Goal: Entertainment & Leisure: Browse casually

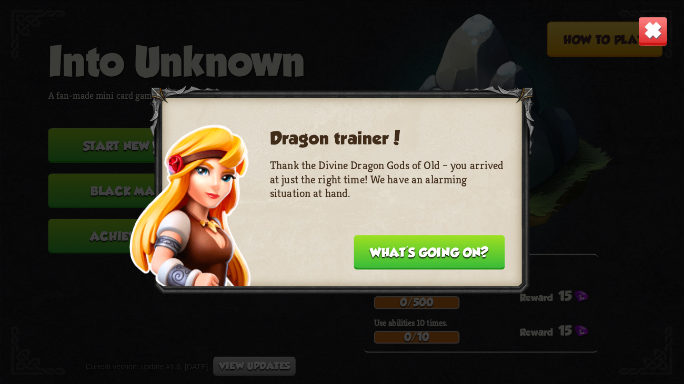
click at [438, 250] on button "What's going on?" at bounding box center [428, 252] width 151 height 35
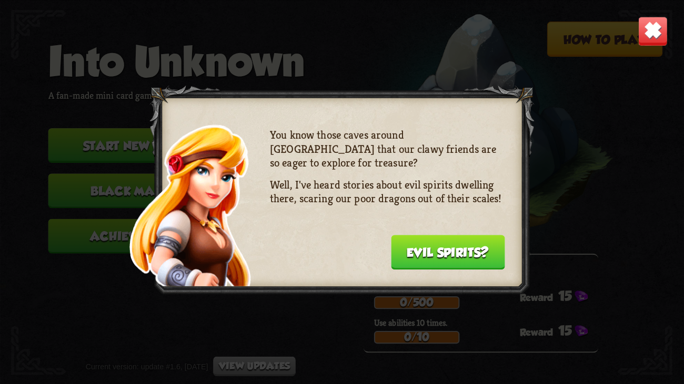
click at [423, 257] on button "Evil spirits?" at bounding box center [448, 252] width 114 height 35
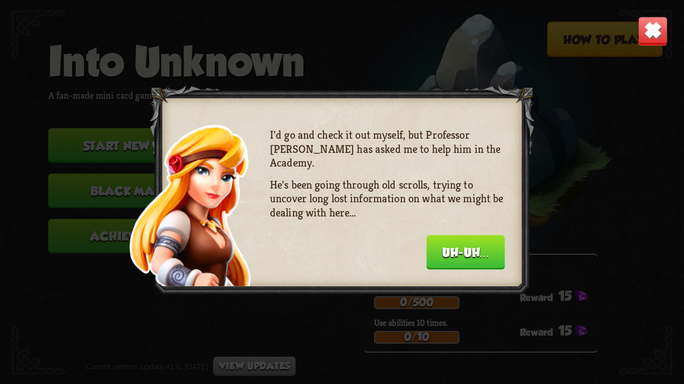
click at [430, 261] on button "Uh-uh..." at bounding box center [465, 252] width 78 height 35
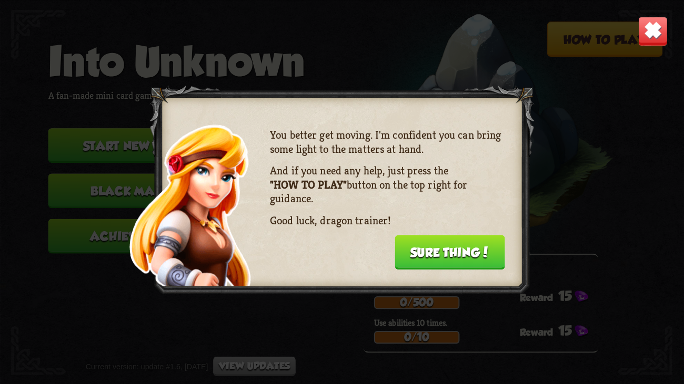
click at [430, 261] on button "Sure thing!" at bounding box center [449, 252] width 110 height 35
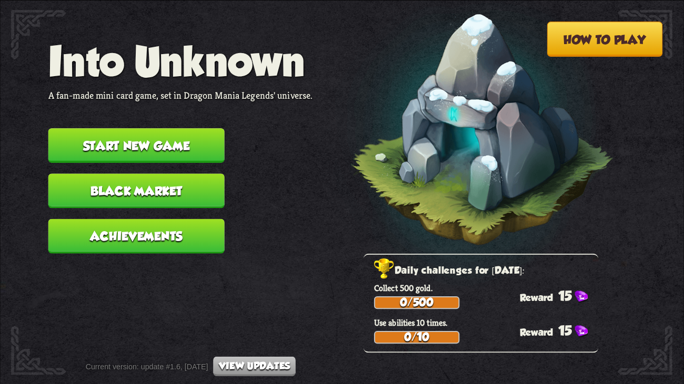
click at [624, 35] on button "How to play" at bounding box center [605, 39] width 116 height 35
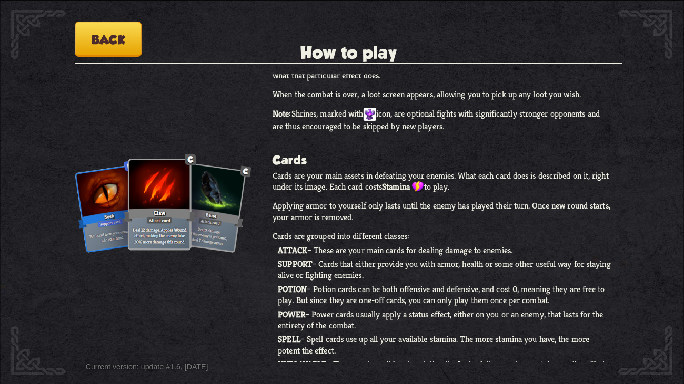
scroll to position [472, 0]
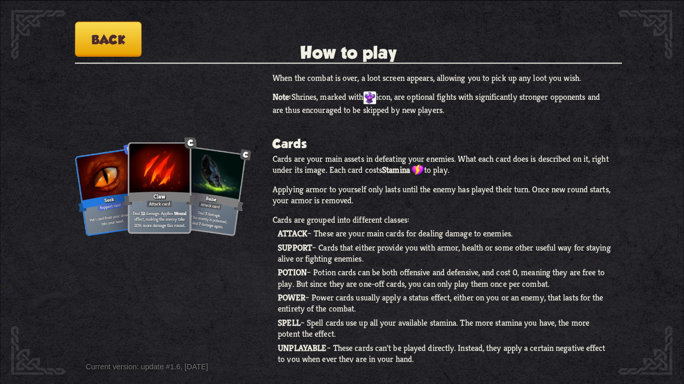
click at [89, 0] on div "How to play Into Unknown A fan-made mini card game, set in Dragon Mania Legends…" at bounding box center [342, 0] width 684 height 0
click at [94, 25] on button "Back" at bounding box center [108, 39] width 67 height 35
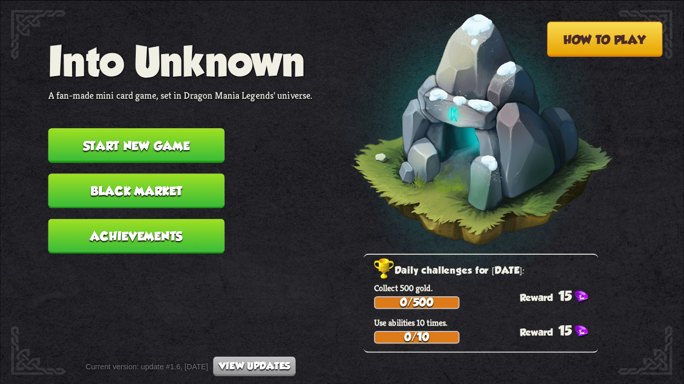
click at [148, 193] on button "Black Market" at bounding box center [136, 191] width 176 height 35
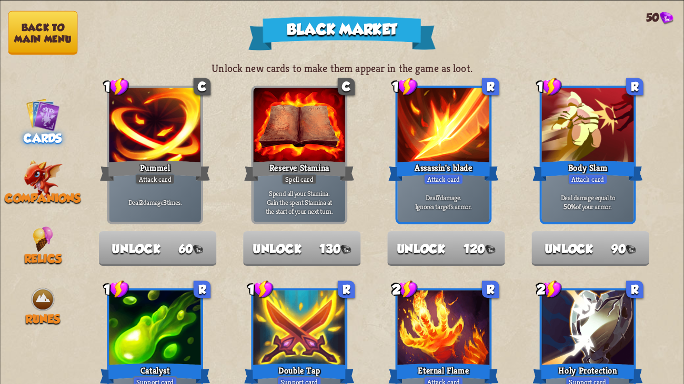
click at [147, 188] on div "Deal 2 damage 3 times." at bounding box center [155, 202] width 92 height 40
click at [69, 181] on div "Companions" at bounding box center [42, 185] width 85 height 39
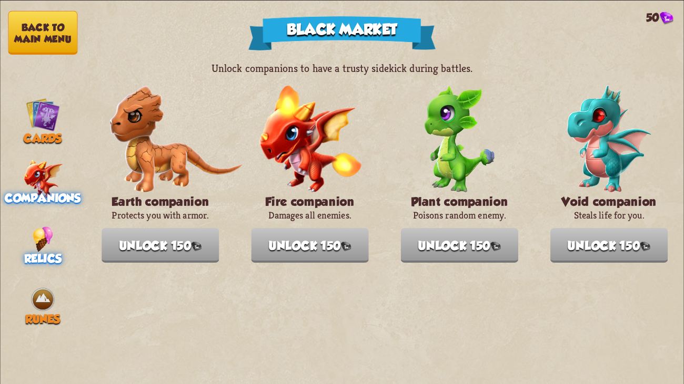
click at [33, 240] on img at bounding box center [43, 239] width 21 height 26
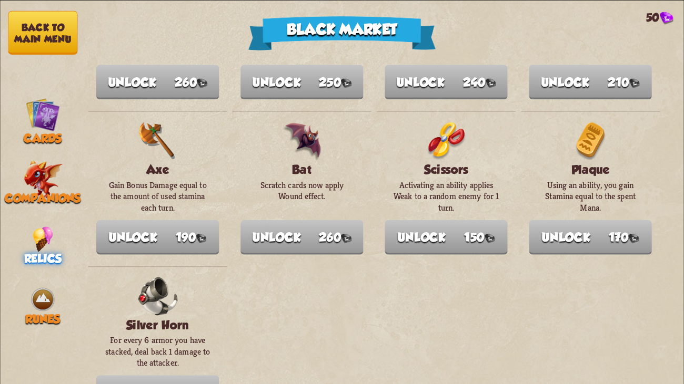
scroll to position [1181, 0]
click at [21, 307] on div "Runes" at bounding box center [42, 306] width 85 height 39
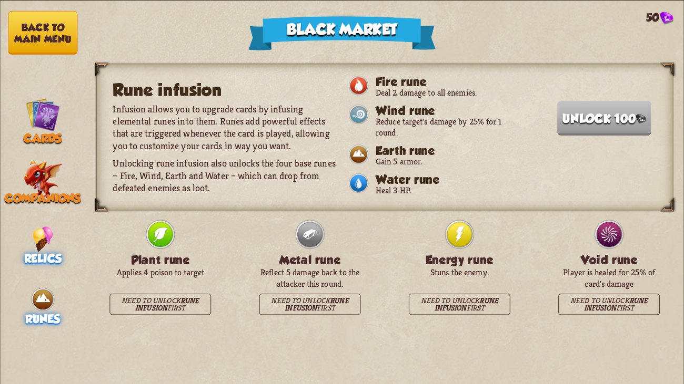
click at [47, 228] on img at bounding box center [43, 239] width 21 height 26
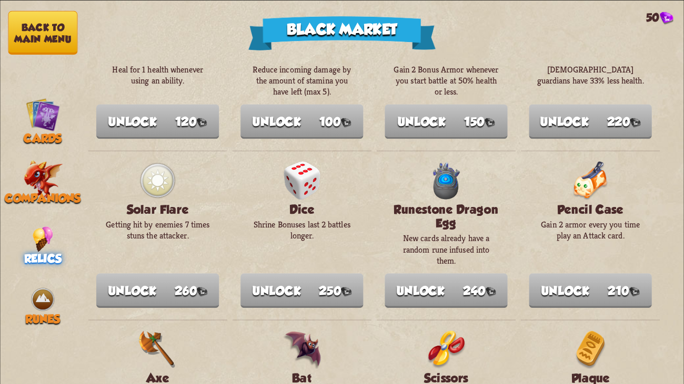
scroll to position [978, 0]
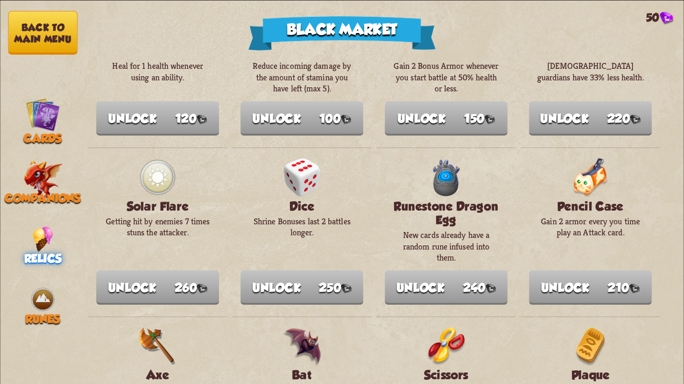
click at [61, 39] on button "Back to main menu" at bounding box center [42, 33] width 69 height 44
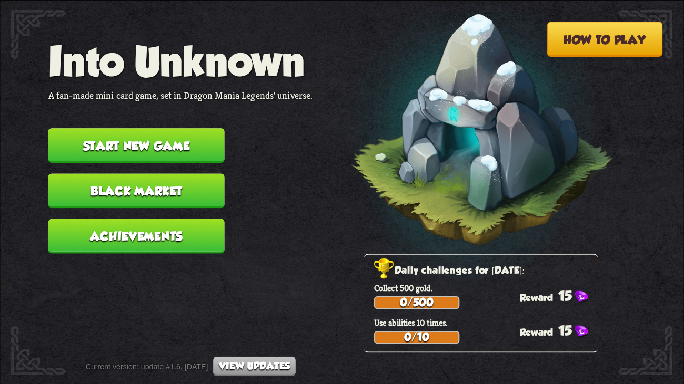
click at [108, 138] on button "Start new game" at bounding box center [136, 145] width 176 height 35
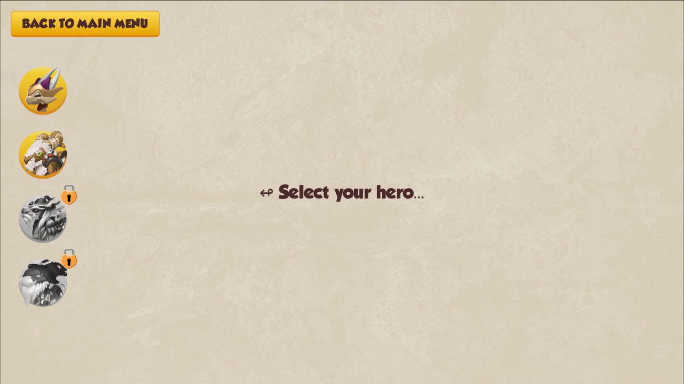
click at [45, 151] on img at bounding box center [43, 155] width 48 height 48
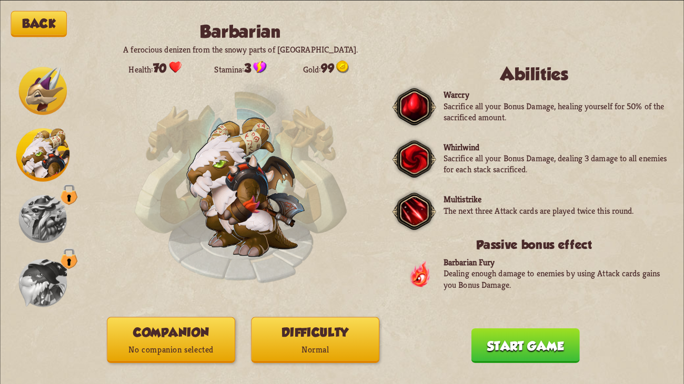
click at [31, 105] on img at bounding box center [43, 91] width 48 height 48
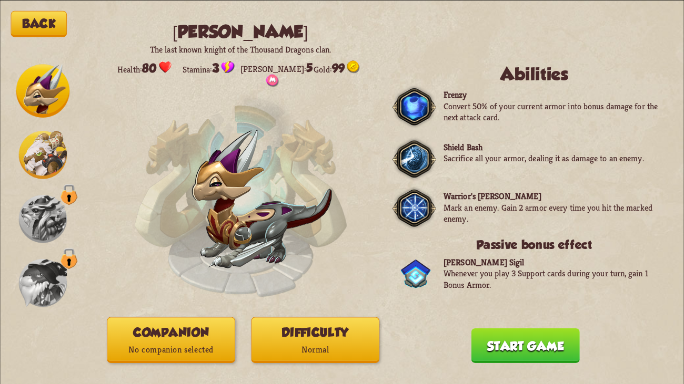
click at [41, 141] on img at bounding box center [43, 155] width 48 height 48
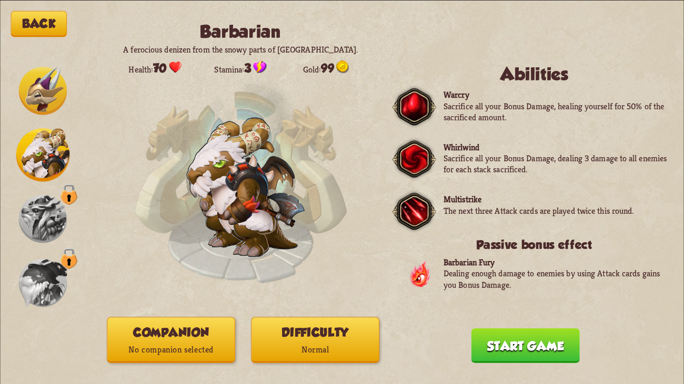
click at [28, 78] on img at bounding box center [43, 91] width 48 height 48
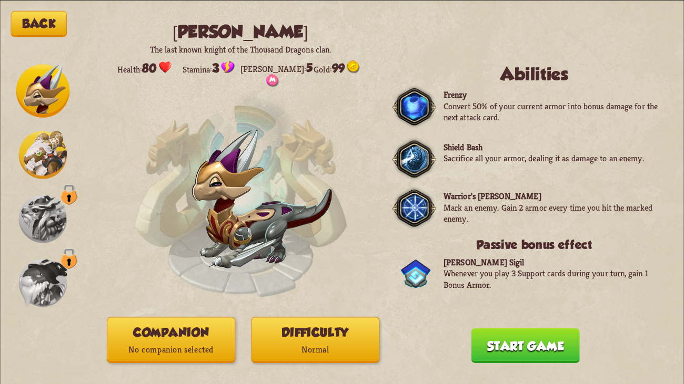
click at [34, 141] on img at bounding box center [43, 155] width 48 height 48
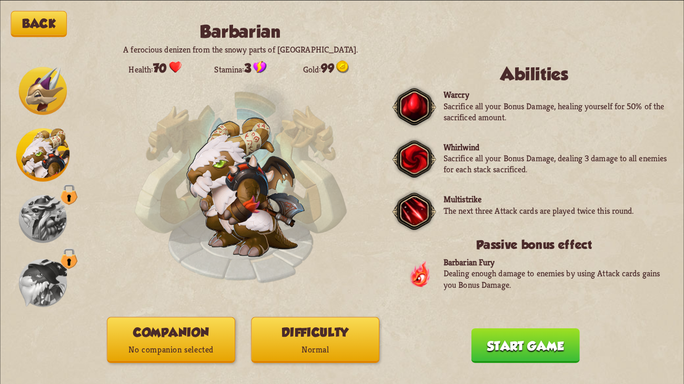
click at [28, 78] on img at bounding box center [43, 91] width 48 height 48
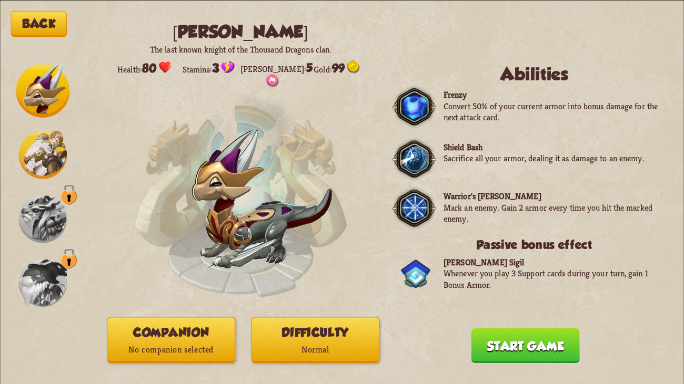
click at [32, 144] on img at bounding box center [43, 155] width 48 height 48
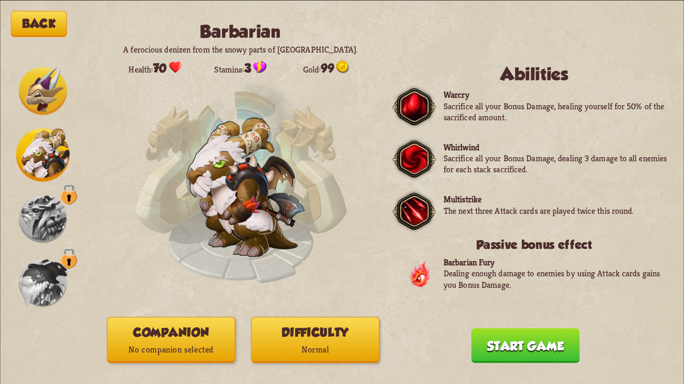
click at [37, 93] on img at bounding box center [43, 91] width 48 height 48
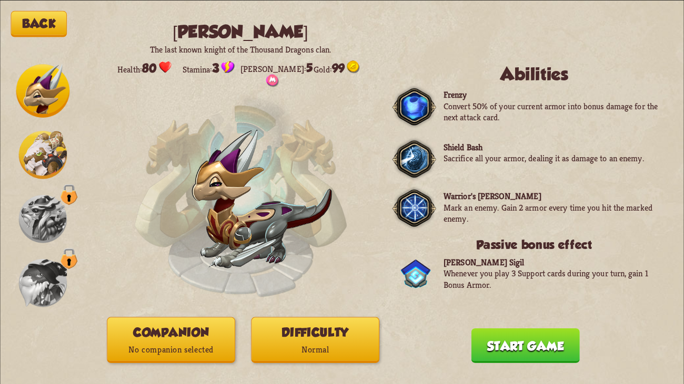
click at [38, 135] on img at bounding box center [43, 155] width 48 height 48
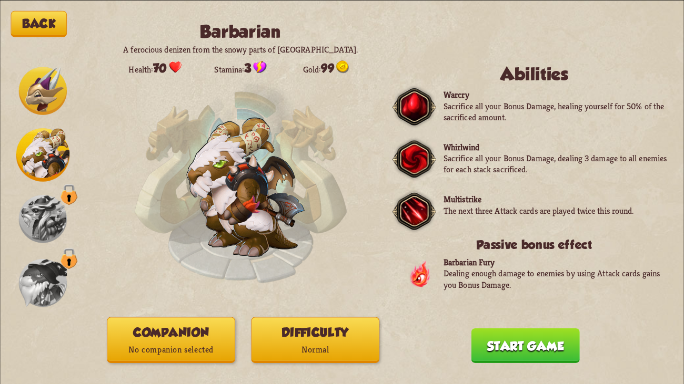
click at [46, 94] on img at bounding box center [43, 91] width 48 height 48
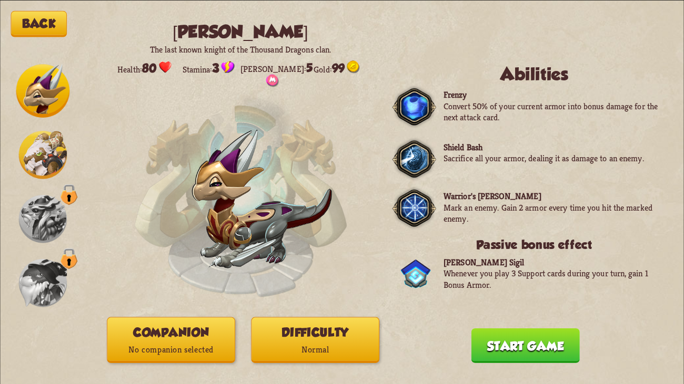
click at [52, 141] on img at bounding box center [43, 155] width 48 height 48
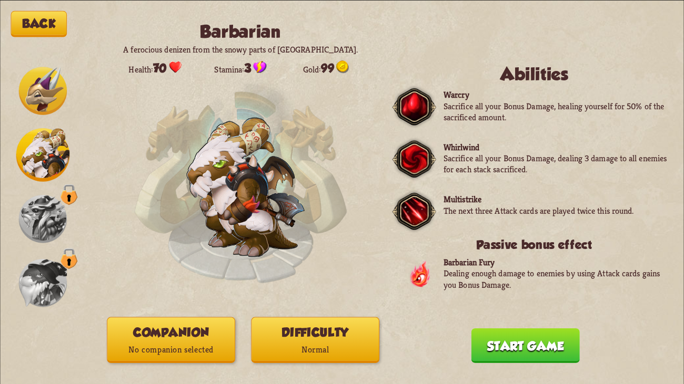
click at [41, 88] on img at bounding box center [43, 91] width 48 height 48
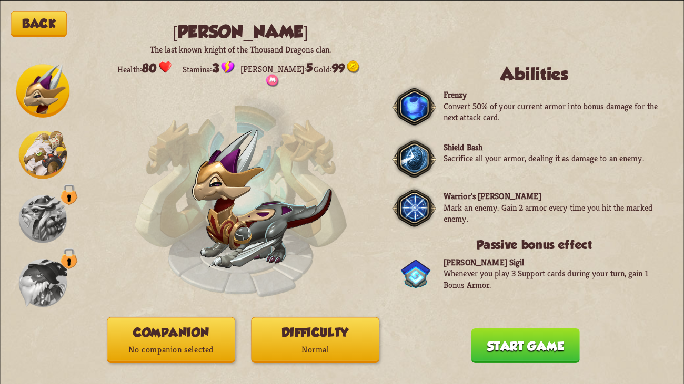
click at [34, 143] on img at bounding box center [43, 155] width 48 height 48
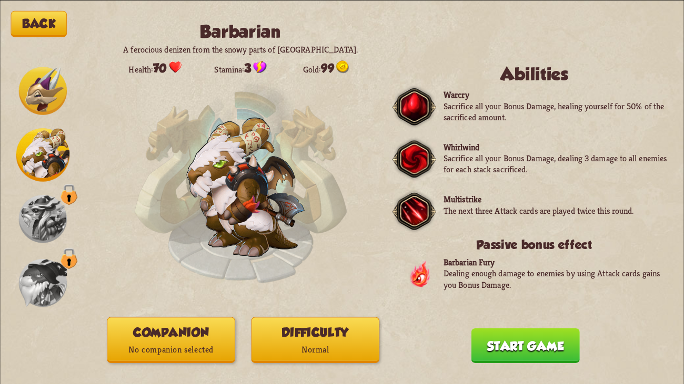
click at [36, 204] on img at bounding box center [43, 219] width 48 height 48
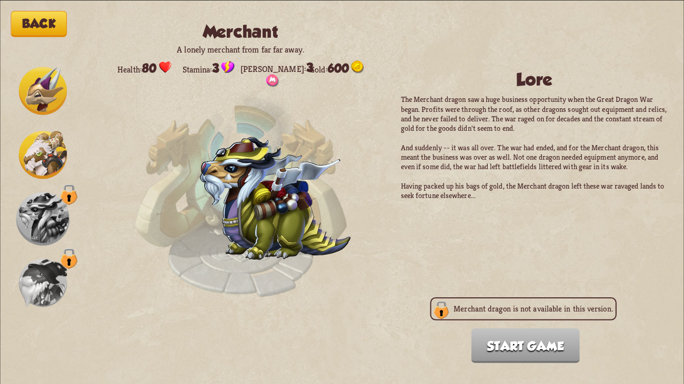
click at [33, 149] on img at bounding box center [43, 155] width 48 height 48
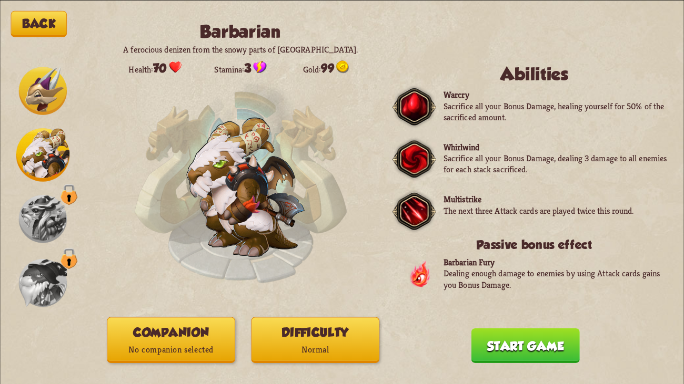
click at [31, 184] on div at bounding box center [43, 192] width 54 height 256
click at [41, 224] on img at bounding box center [43, 219] width 48 height 48
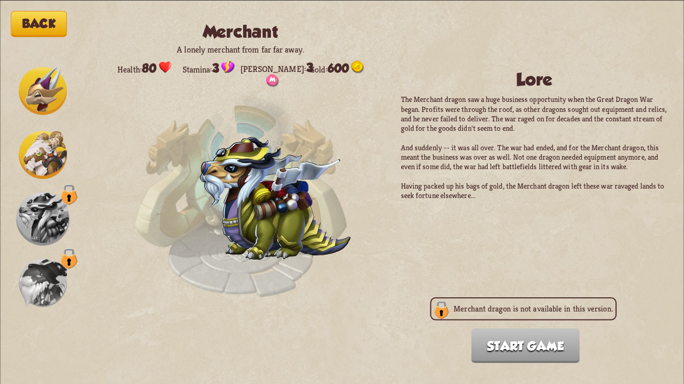
click at [31, 292] on img at bounding box center [43, 283] width 48 height 48
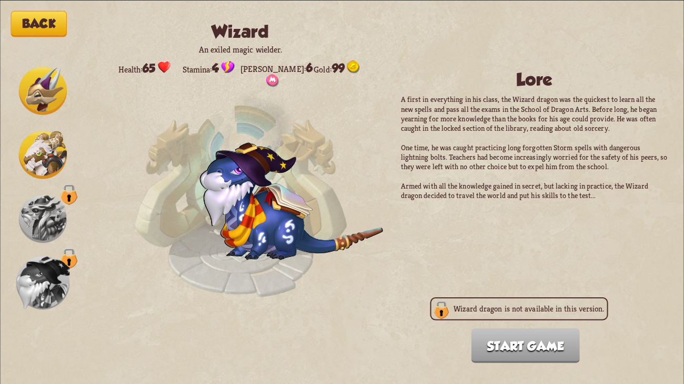
click at [18, 226] on div at bounding box center [43, 220] width 54 height 54
click at [27, 224] on img at bounding box center [43, 219] width 48 height 48
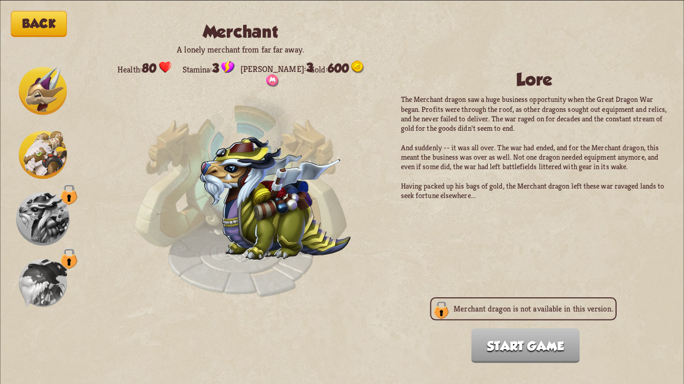
click at [30, 146] on img at bounding box center [43, 155] width 48 height 48
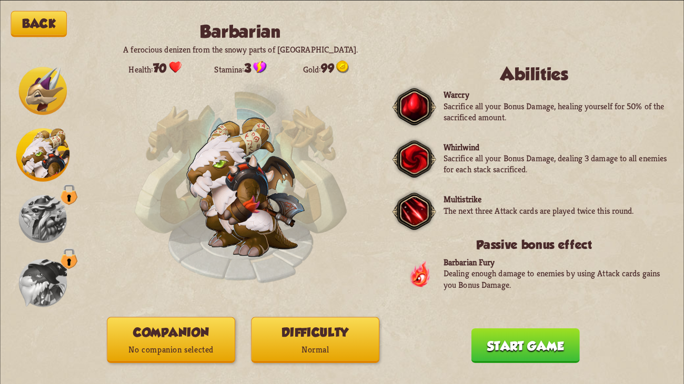
click at [31, 227] on img at bounding box center [43, 219] width 48 height 48
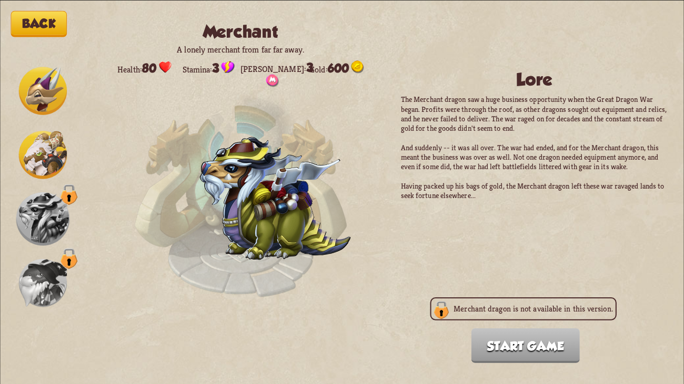
click at [38, 126] on div at bounding box center [43, 192] width 54 height 256
click at [39, 144] on img at bounding box center [43, 155] width 48 height 48
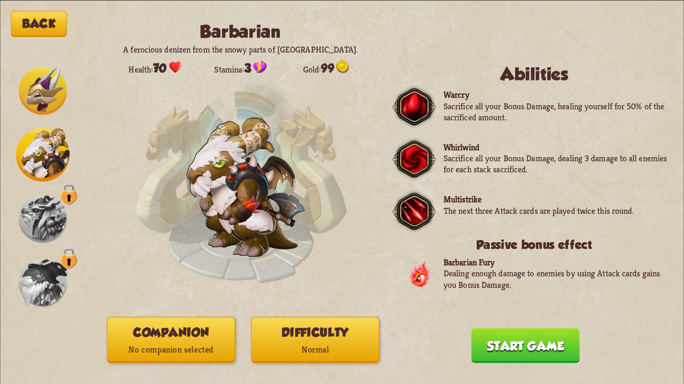
click at [36, 97] on img at bounding box center [43, 91] width 48 height 48
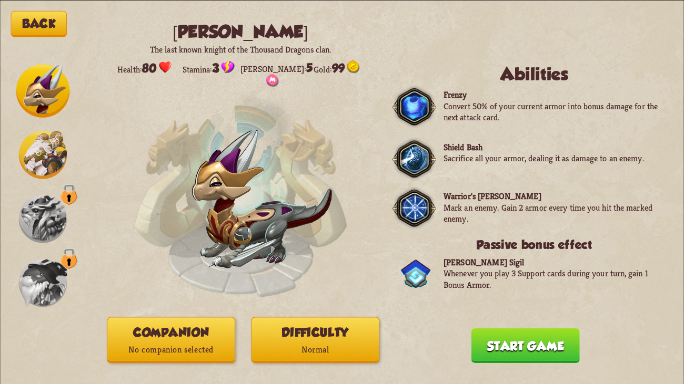
click at [42, 136] on img at bounding box center [43, 155] width 48 height 48
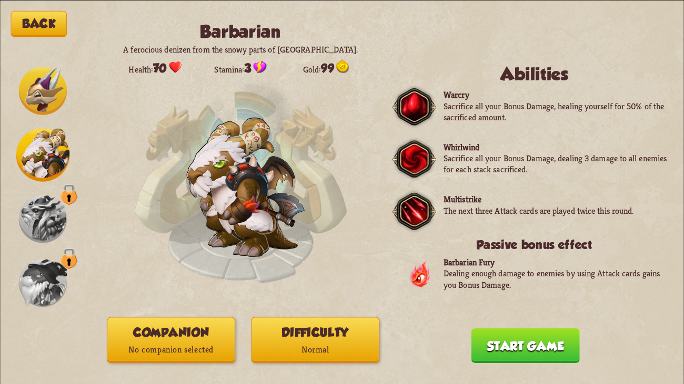
click at [324, 343] on p "Normal" at bounding box center [314, 349] width 127 height 17
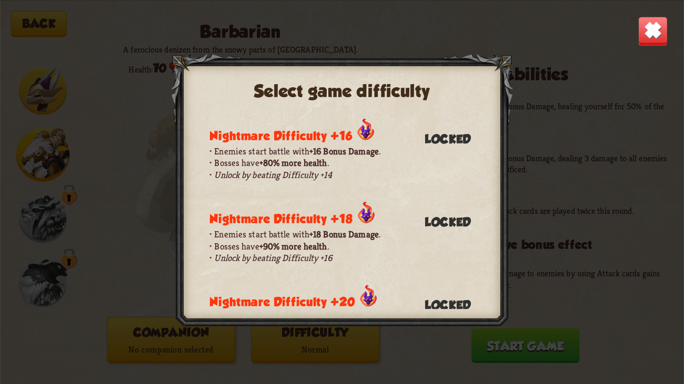
scroll to position [574, 0]
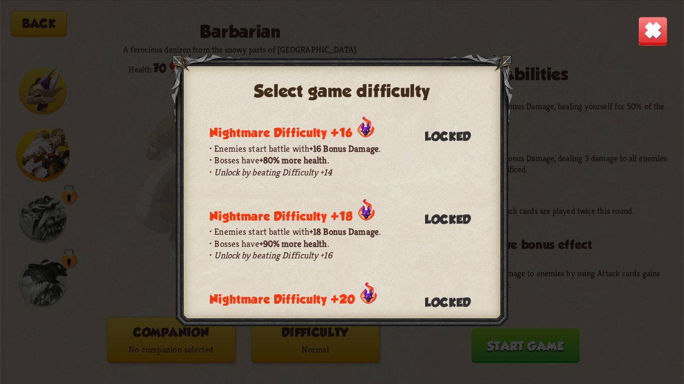
click at [639, 39] on img at bounding box center [652, 31] width 30 height 30
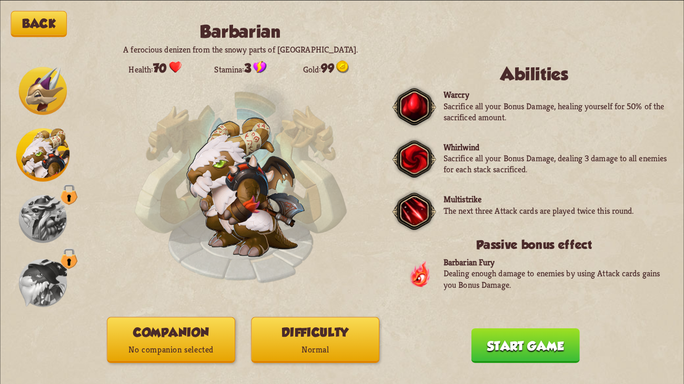
click at [42, 100] on img at bounding box center [43, 91] width 48 height 48
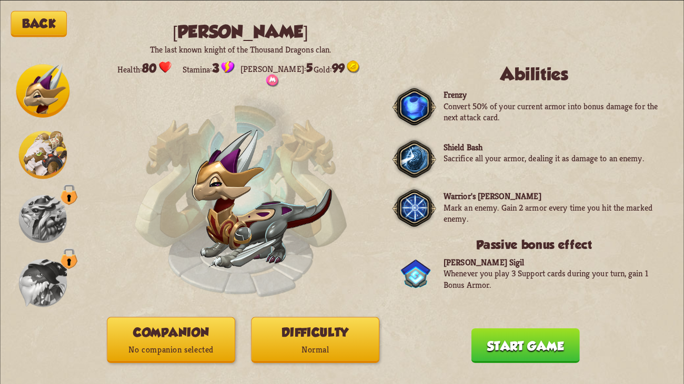
click at [480, 343] on button "Start game" at bounding box center [525, 345] width 108 height 35
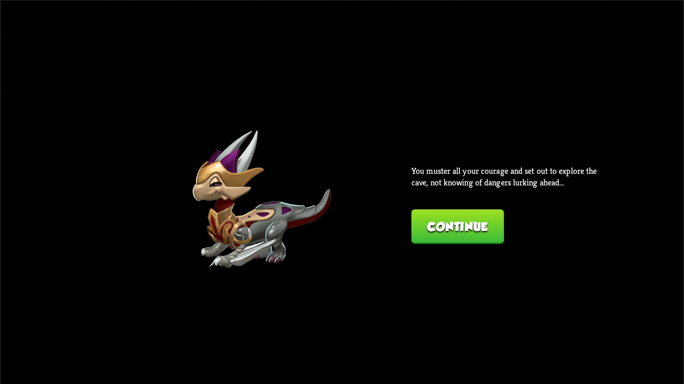
click at [461, 230] on button "Continue" at bounding box center [457, 226] width 93 height 35
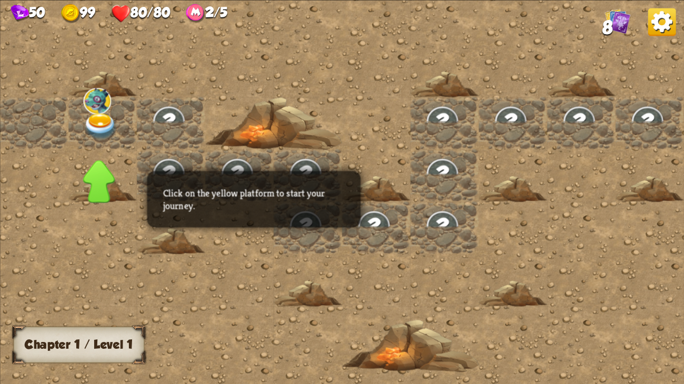
click at [98, 126] on img at bounding box center [101, 126] width 34 height 27
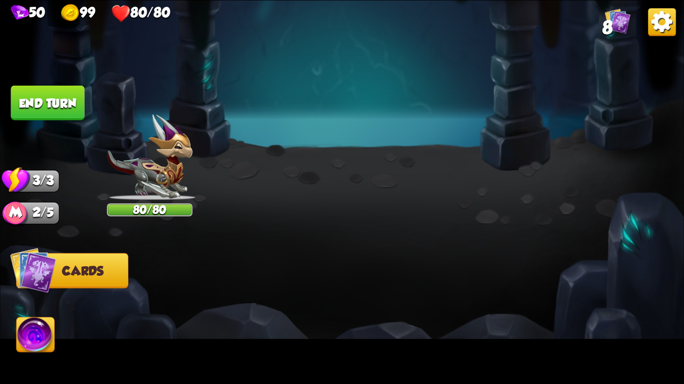
click at [209, 150] on button "2. Protecting yourself" at bounding box center [172, 152] width 171 height 30
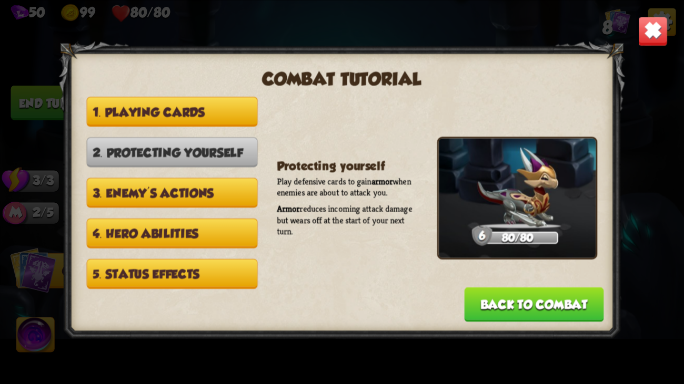
click at [200, 189] on button "3. Enemy's actions" at bounding box center [172, 193] width 171 height 30
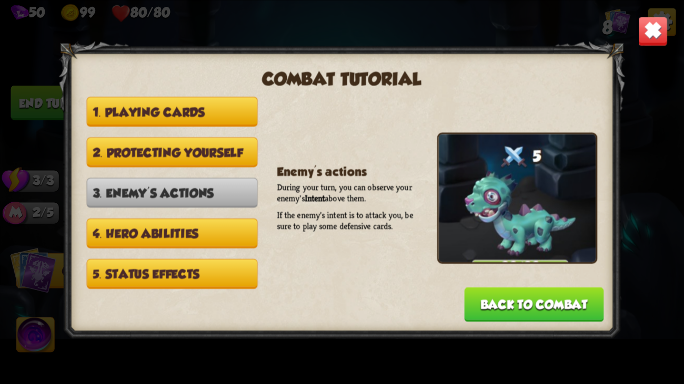
click at [182, 220] on button "4. Hero abilities" at bounding box center [172, 233] width 171 height 30
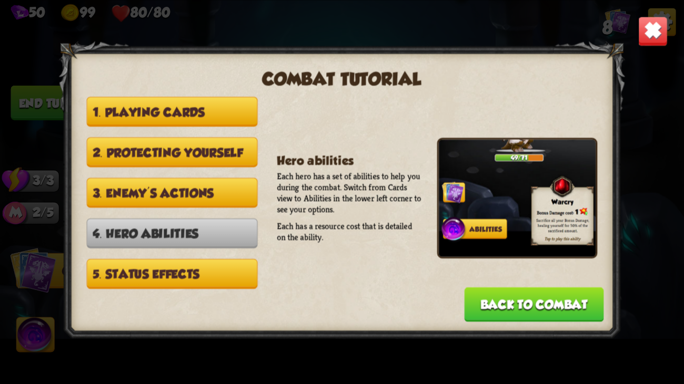
click at [192, 270] on button "5. Status effects" at bounding box center [172, 274] width 171 height 30
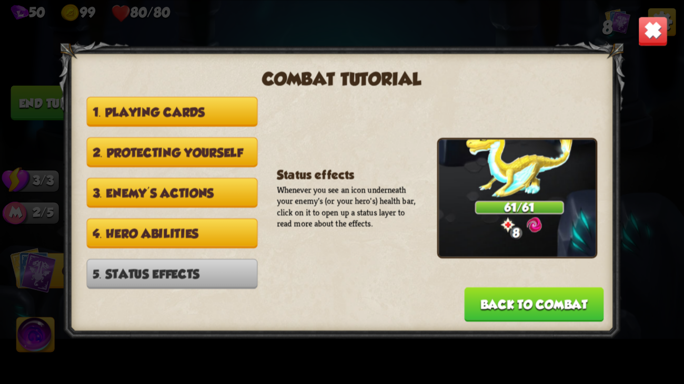
click at [488, 292] on button "Back to combat" at bounding box center [533, 304] width 139 height 35
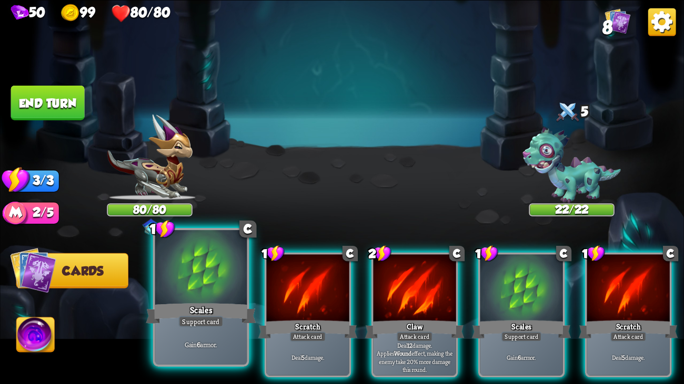
click at [227, 305] on div "Scales" at bounding box center [201, 313] width 110 height 25
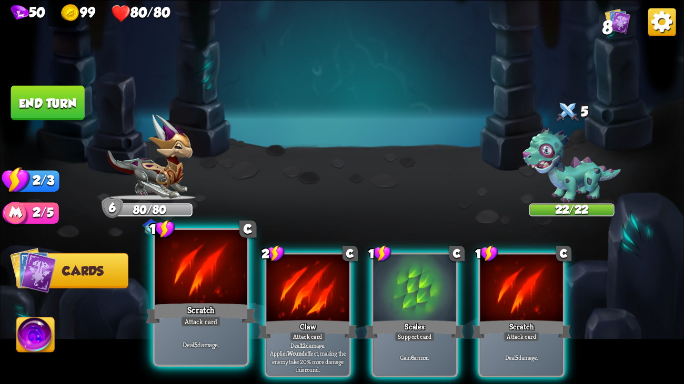
click at [234, 293] on div at bounding box center [201, 268] width 92 height 77
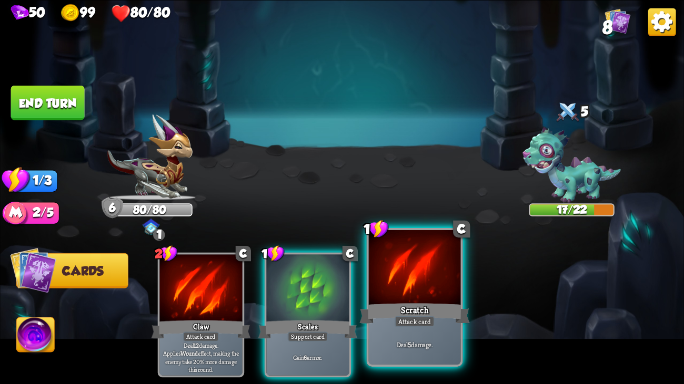
click at [396, 298] on div at bounding box center [415, 268] width 92 height 77
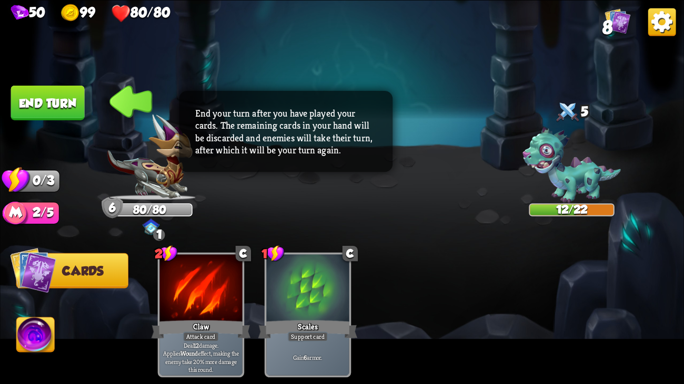
click at [57, 97] on button "End turn" at bounding box center [48, 102] width 74 height 35
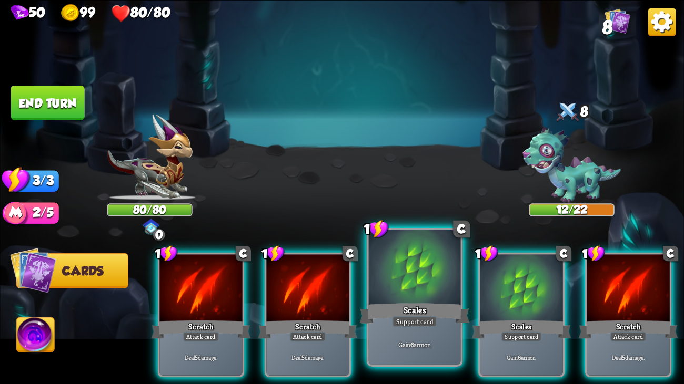
click at [439, 309] on div "Scales" at bounding box center [414, 313] width 110 height 25
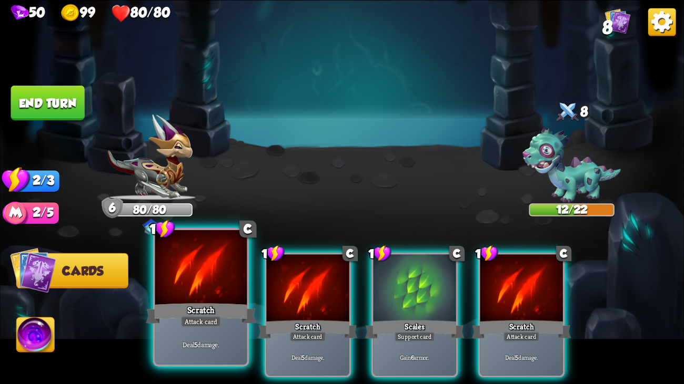
click at [242, 308] on div "Scratch" at bounding box center [201, 313] width 110 height 25
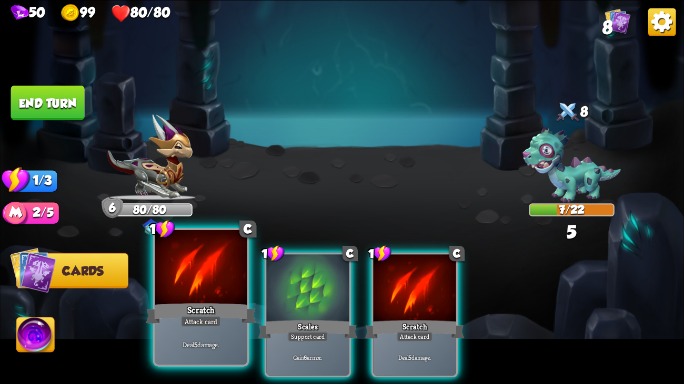
click at [206, 308] on div "Scratch" at bounding box center [201, 313] width 110 height 25
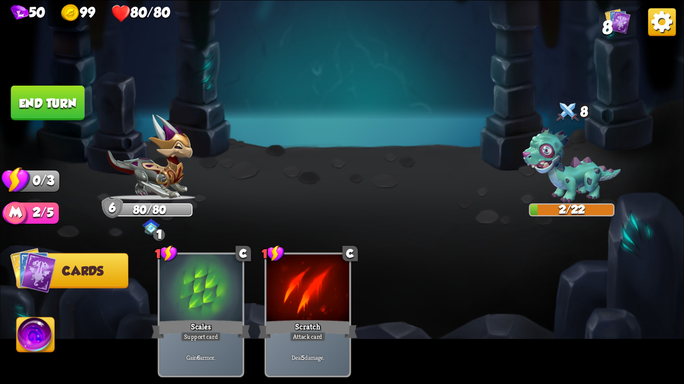
click at [49, 101] on button "End turn" at bounding box center [48, 102] width 74 height 35
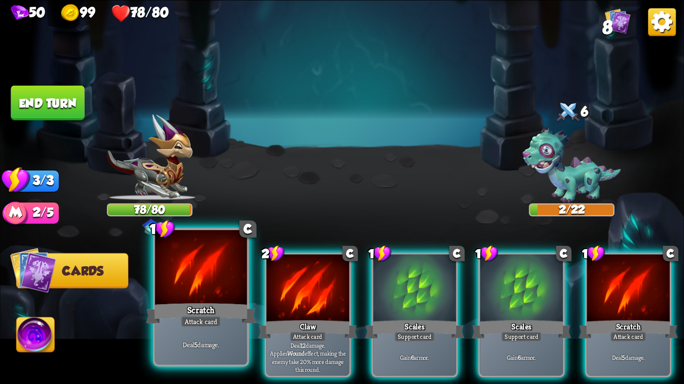
click at [221, 305] on div "Scratch" at bounding box center [201, 313] width 110 height 25
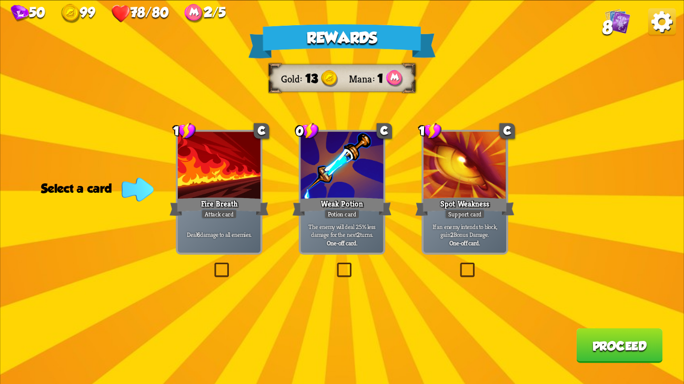
click at [218, 248] on div "Deal 6 damage to all enemies." at bounding box center [219, 235] width 83 height 36
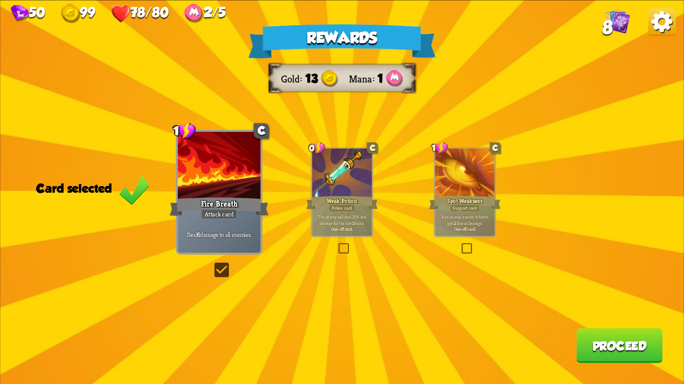
click at [478, 231] on div "If an enemy intends to block, gain 2 Bonus Damage. One-off card." at bounding box center [465, 223] width 60 height 26
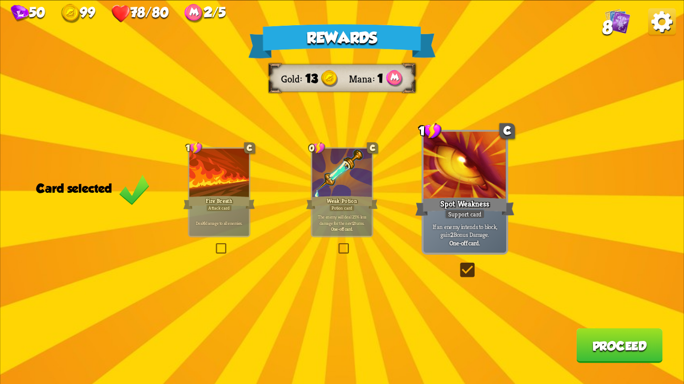
click at [328, 203] on div "Weak Potion" at bounding box center [342, 203] width 72 height 16
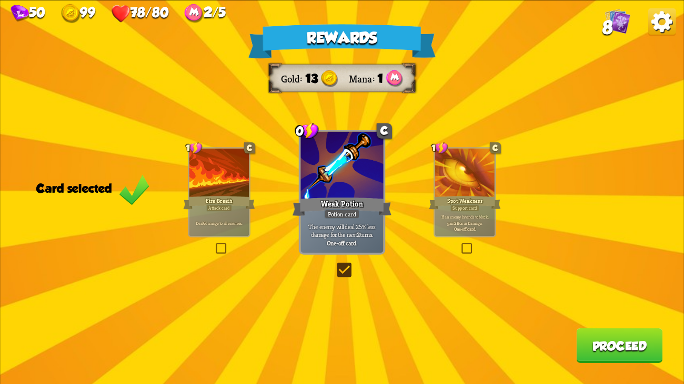
click at [210, 208] on div "Attack card" at bounding box center [219, 208] width 26 height 7
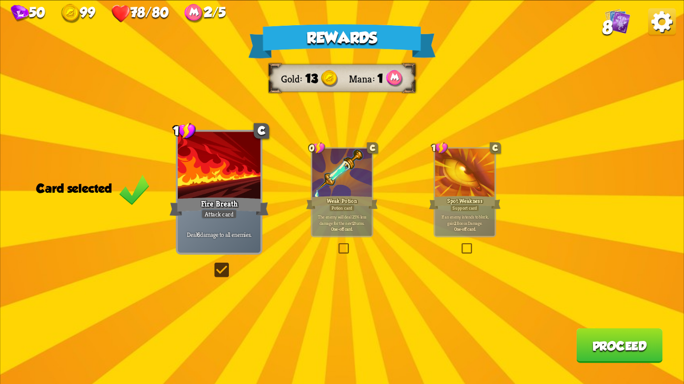
click at [603, 345] on button "Proceed" at bounding box center [619, 345] width 86 height 35
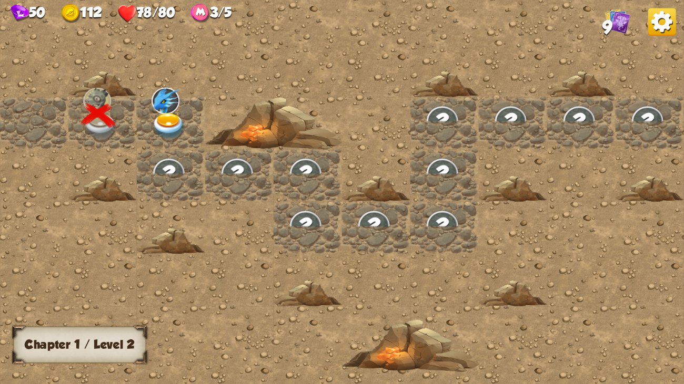
click at [163, 118] on img at bounding box center [169, 126] width 34 height 27
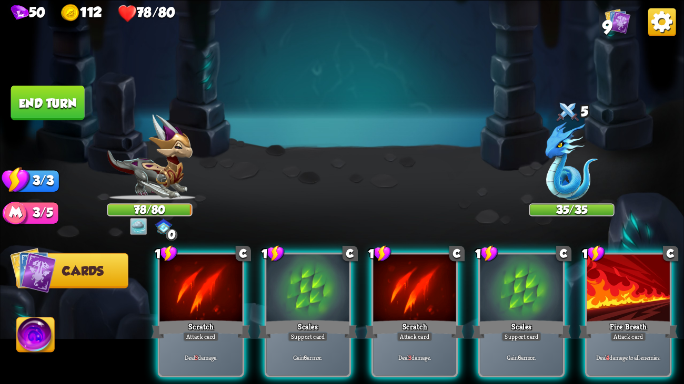
click at [615, 25] on img at bounding box center [618, 21] width 26 height 26
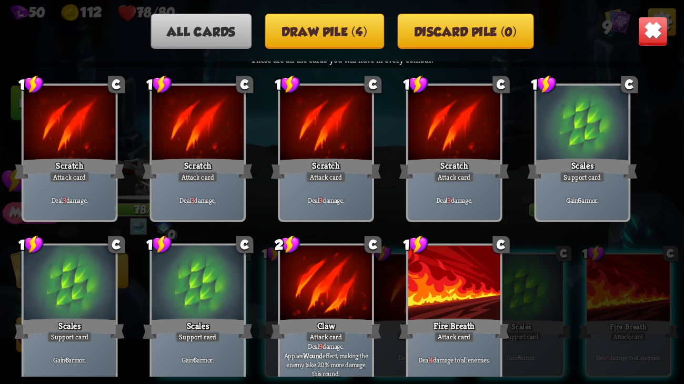
scroll to position [15, 0]
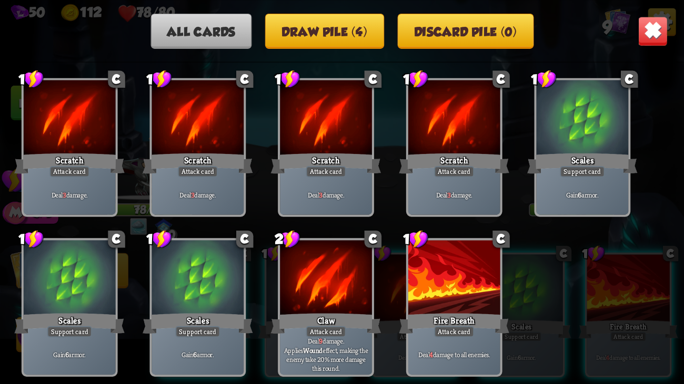
click at [651, 24] on img at bounding box center [652, 31] width 30 height 30
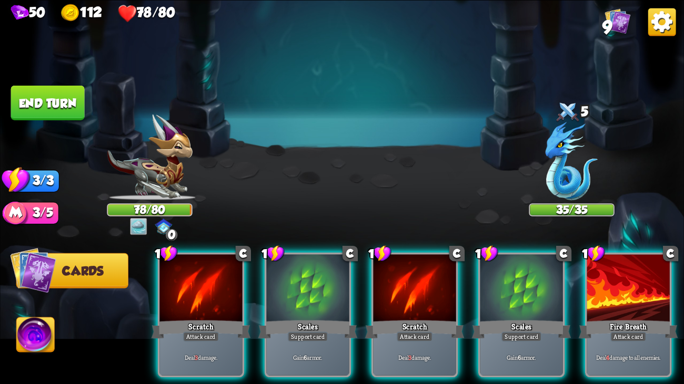
click at [74, 263] on button "Cards" at bounding box center [72, 270] width 112 height 35
click at [74, 281] on button "Cards" at bounding box center [72, 270] width 112 height 35
click at [38, 328] on img at bounding box center [36, 337] width 38 height 38
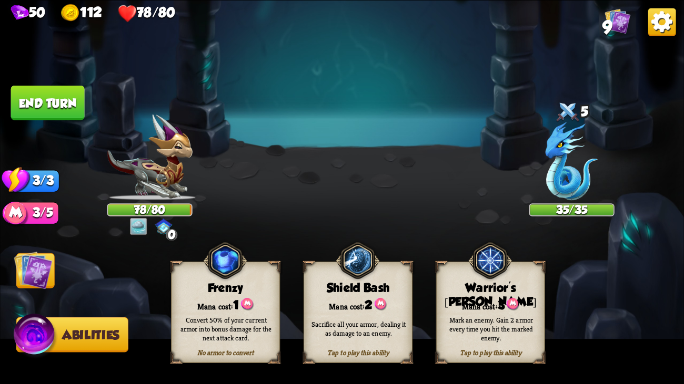
click at [35, 286] on img at bounding box center [33, 270] width 38 height 38
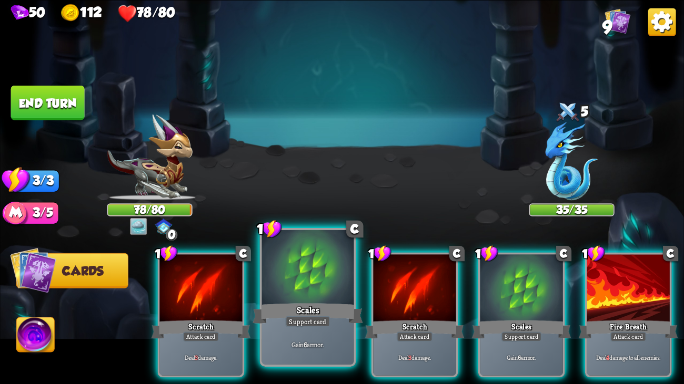
click at [335, 316] on div "Scales" at bounding box center [307, 313] width 110 height 25
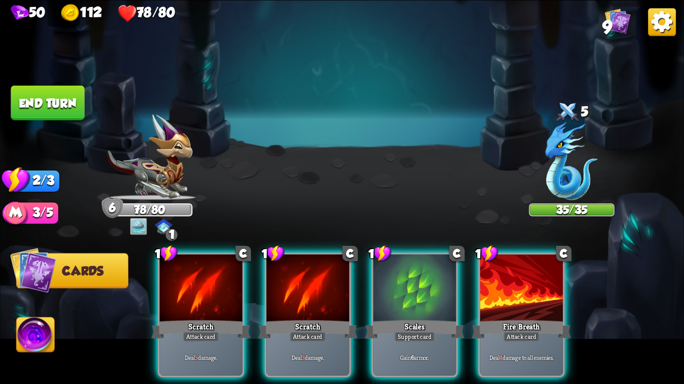
click at [137, 231] on img at bounding box center [138, 226] width 17 height 17
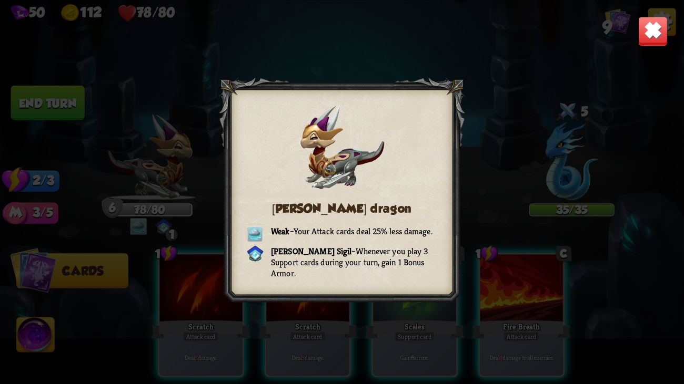
click at [199, 224] on div "[PERSON_NAME] dragon Weak – Your Attack cards deal 25% less damage. [PERSON_NAM…" at bounding box center [342, 192] width 684 height 384
click at [238, 215] on div at bounding box center [342, 192] width 246 height 230
click at [636, 28] on div "[PERSON_NAME] dragon Weak – Your Attack cards deal 25% less damage. [PERSON_NAM…" at bounding box center [342, 192] width 684 height 384
click at [642, 28] on img at bounding box center [652, 31] width 30 height 30
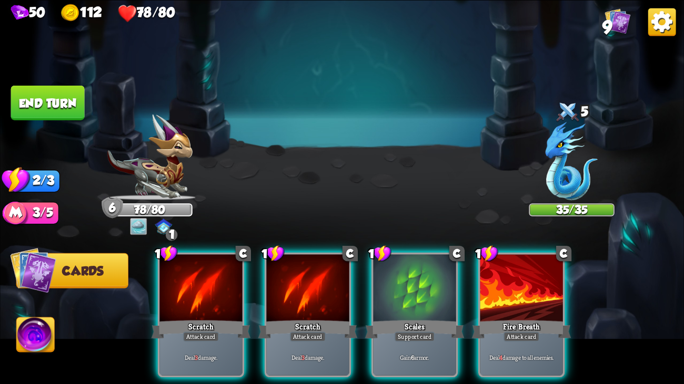
click at [578, 183] on img at bounding box center [571, 161] width 53 height 78
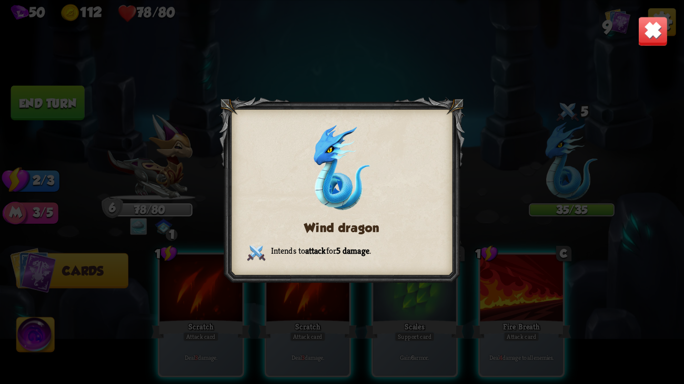
click at [647, 19] on img at bounding box center [652, 31] width 30 height 30
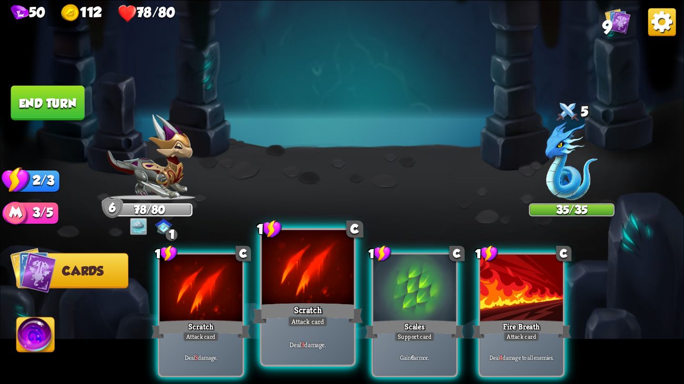
click at [333, 278] on div at bounding box center [308, 268] width 92 height 77
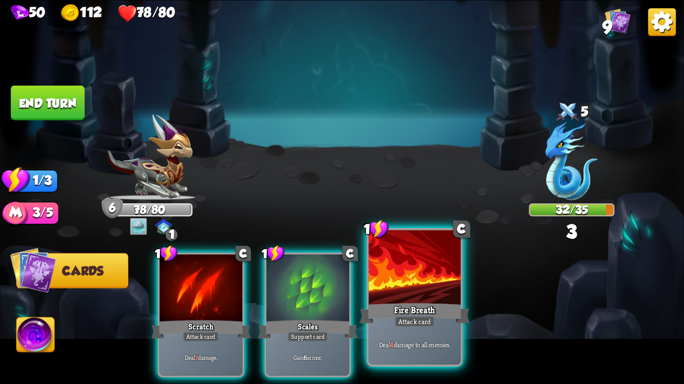
click at [462, 275] on div "1 C Fire Breath Attack card Deal 4 damage to all enemies." at bounding box center [415, 297] width 96 height 139
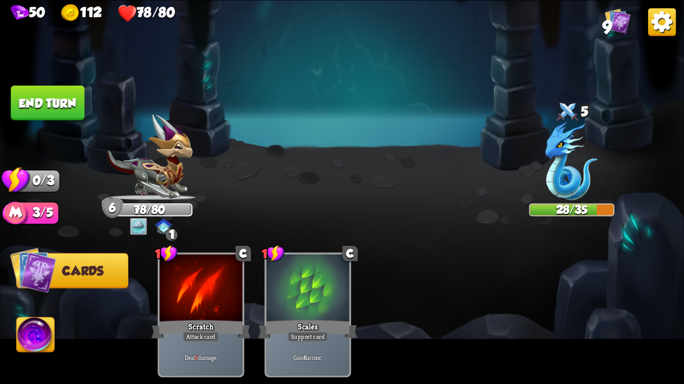
click at [52, 93] on button "End turn" at bounding box center [48, 102] width 74 height 35
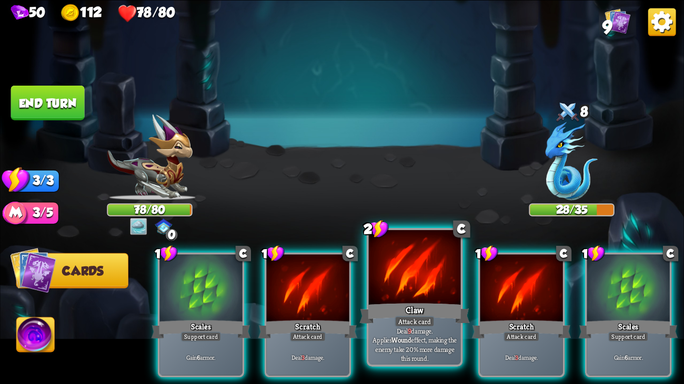
click at [412, 315] on div "Claw" at bounding box center [414, 313] width 110 height 25
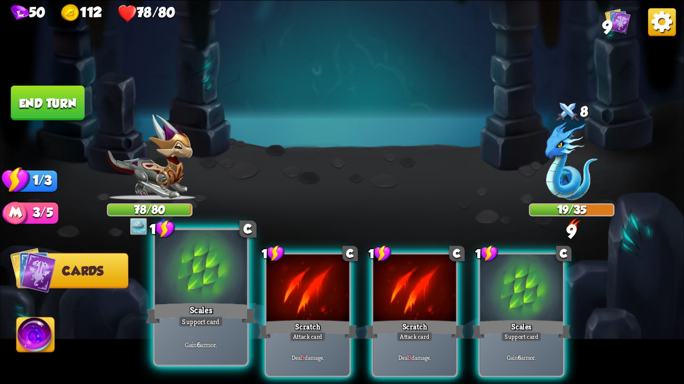
click at [205, 306] on div "Scales" at bounding box center [201, 313] width 110 height 25
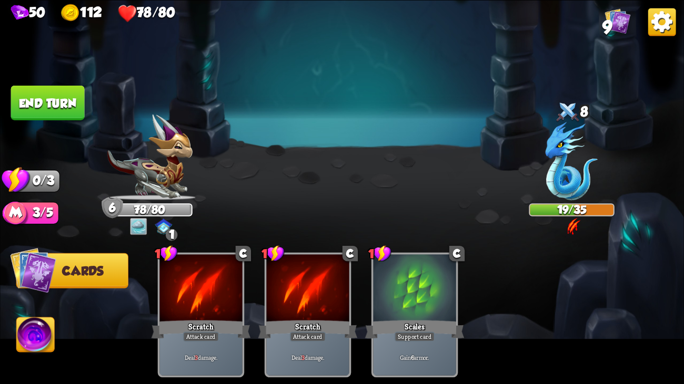
click at [542, 179] on div at bounding box center [571, 163] width 85 height 75
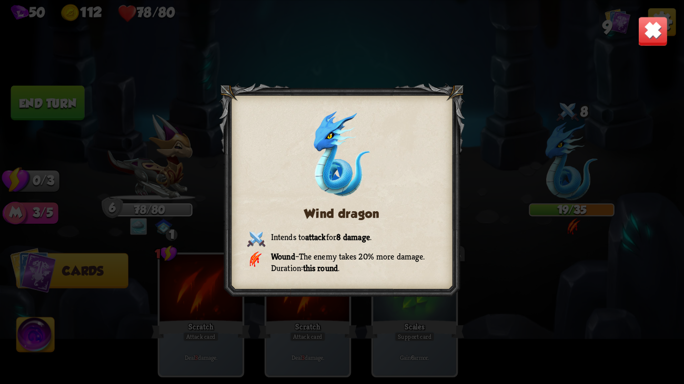
click at [480, 177] on div "Wind dragon Intends to attack for 8 damage . Wound – The enemy takes 20% more d…" at bounding box center [342, 192] width 684 height 384
click at [655, 34] on img at bounding box center [652, 31] width 30 height 30
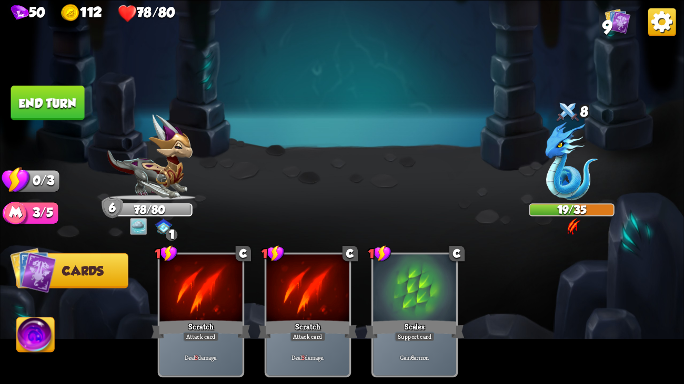
click at [51, 92] on button "End turn" at bounding box center [48, 102] width 74 height 35
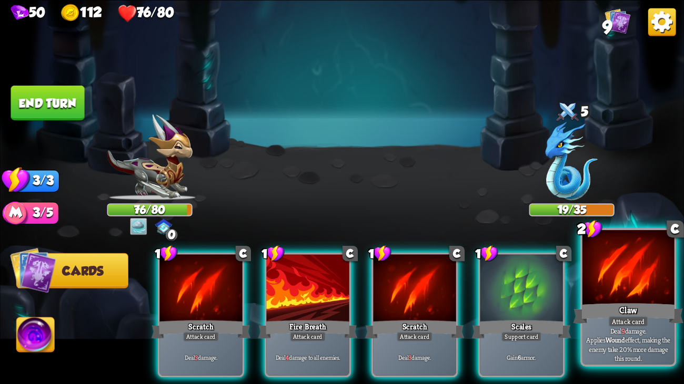
click at [596, 305] on div "Claw" at bounding box center [628, 313] width 110 height 25
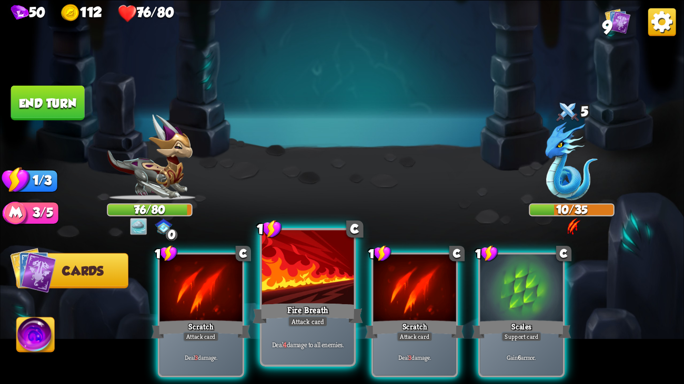
click at [307, 308] on div "Fire Breath" at bounding box center [307, 313] width 110 height 25
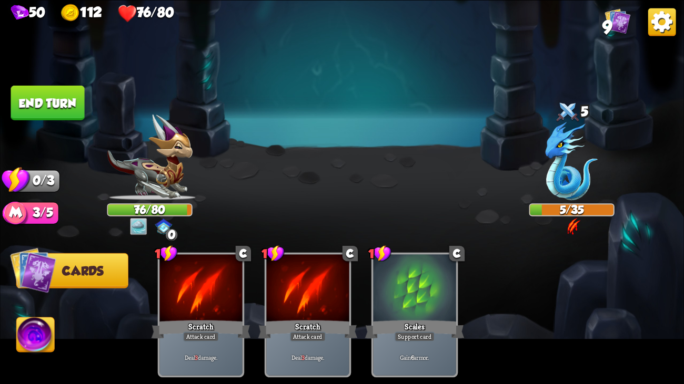
click at [35, 330] on img at bounding box center [36, 337] width 38 height 38
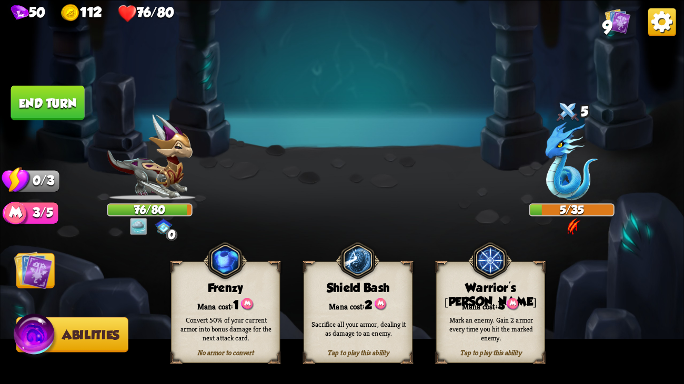
click at [53, 115] on button "End turn" at bounding box center [48, 102] width 74 height 35
click at [46, 268] on img at bounding box center [33, 270] width 38 height 38
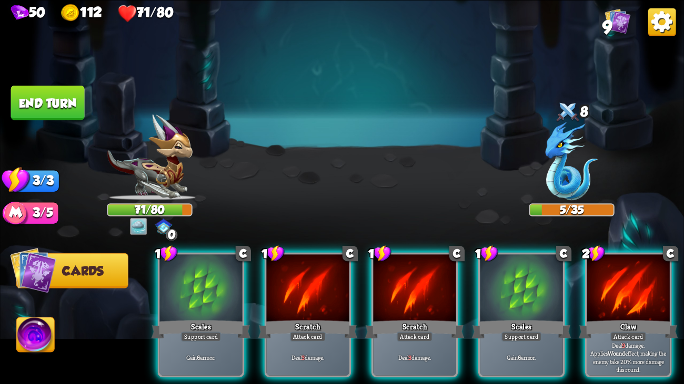
click at [156, 226] on img at bounding box center [163, 226] width 17 height 16
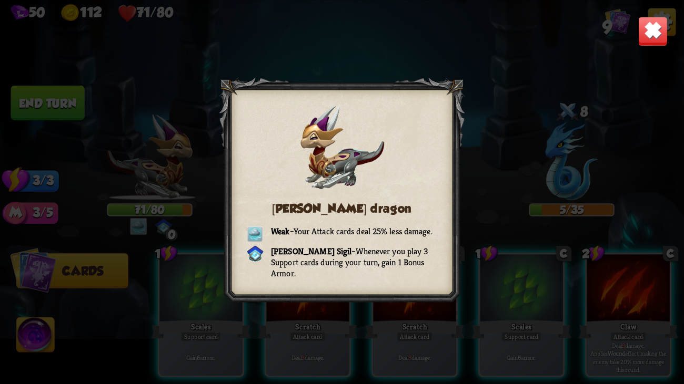
click at [494, 161] on div "[PERSON_NAME] dragon Weak – Your Attack cards deal 25% less damage. [PERSON_NAM…" at bounding box center [342, 192] width 684 height 384
click at [654, 29] on img at bounding box center [652, 31] width 30 height 30
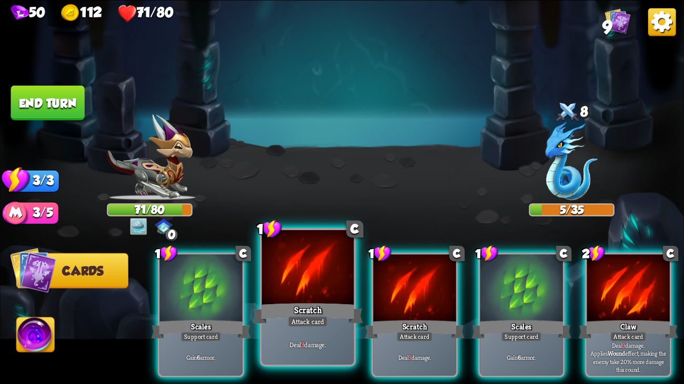
click at [317, 312] on div "Scratch" at bounding box center [307, 313] width 110 height 25
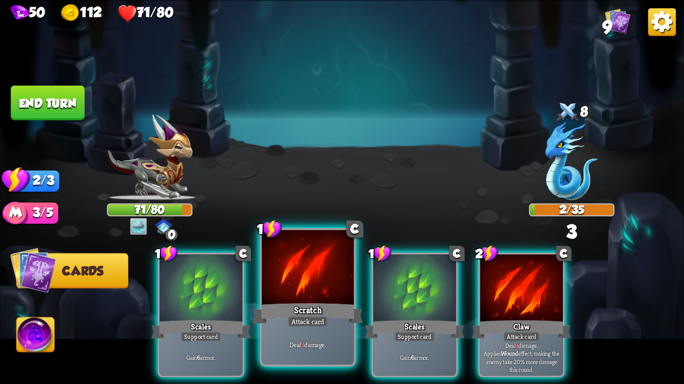
click at [318, 314] on div "Scratch" at bounding box center [307, 313] width 110 height 25
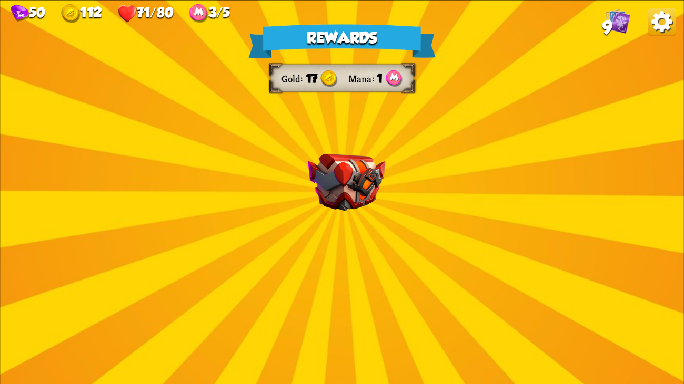
click at [337, 251] on div "Rewards Gold 17 Mana 1 Select a card 0 C Poison Potion card Apply 4 poison. One…" at bounding box center [342, 192] width 684 height 384
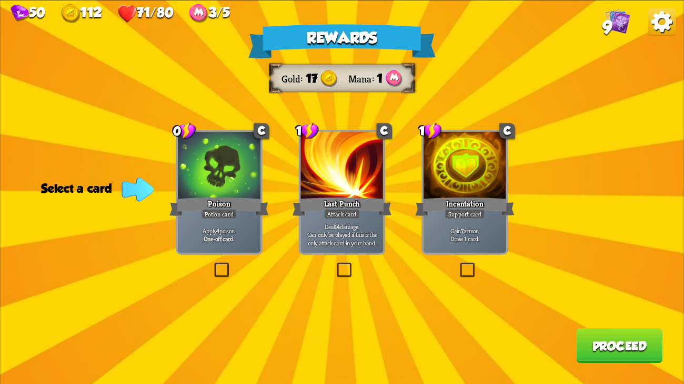
click at [367, 251] on div "Deal 14 damage. Can only be played if this is the only attack card in your hand." at bounding box center [341, 235] width 83 height 36
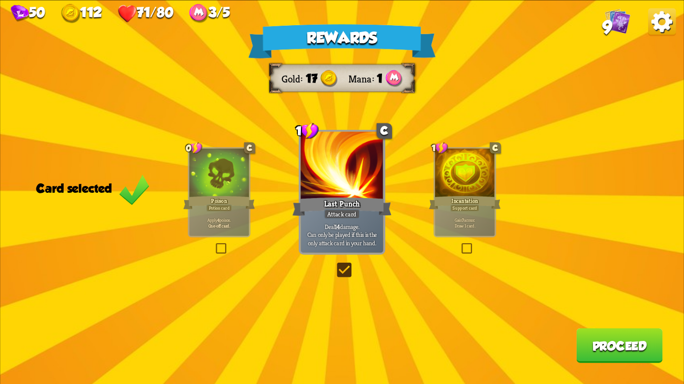
click at [472, 225] on p "Gain 7 armor. Draw 1 card." at bounding box center [465, 223] width 57 height 12
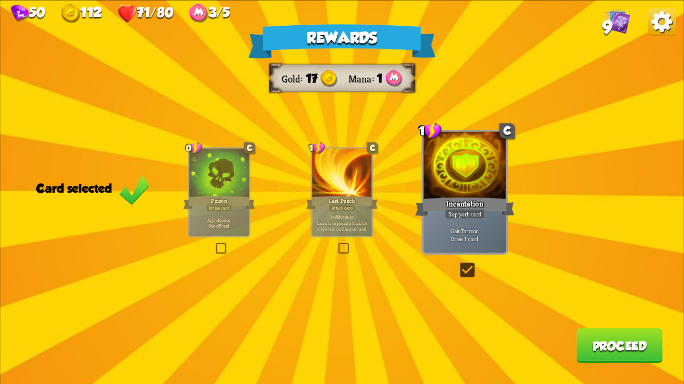
click at [334, 219] on p "Deal 14 damage. Can only be played if this is the only attack card in your hand." at bounding box center [341, 223] width 57 height 18
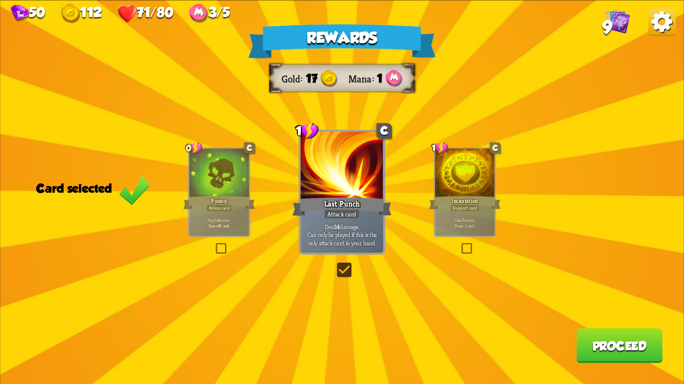
click at [497, 209] on div "Incantation" at bounding box center [465, 203] width 72 height 16
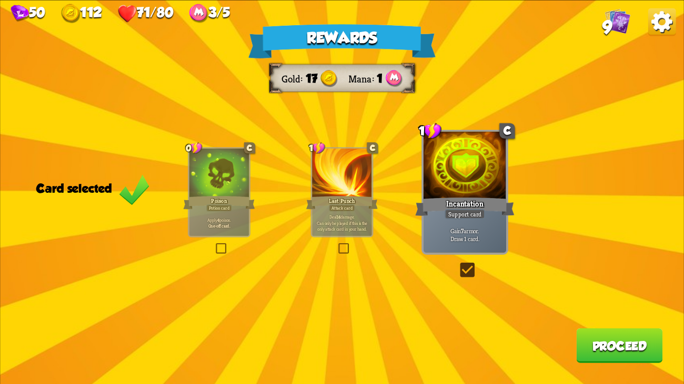
click at [353, 159] on div at bounding box center [342, 173] width 60 height 50
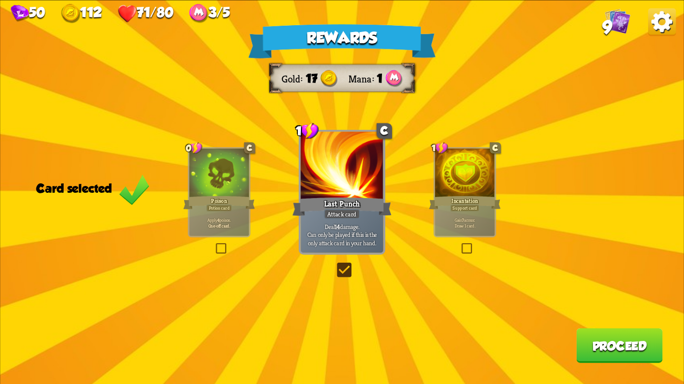
click at [587, 358] on button "Proceed" at bounding box center [619, 345] width 86 height 35
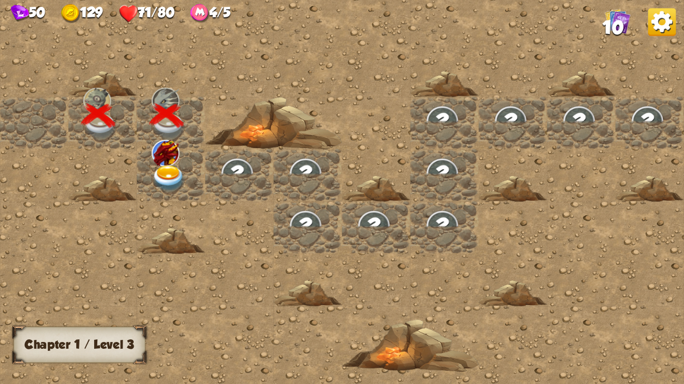
click at [167, 170] on img at bounding box center [169, 179] width 34 height 27
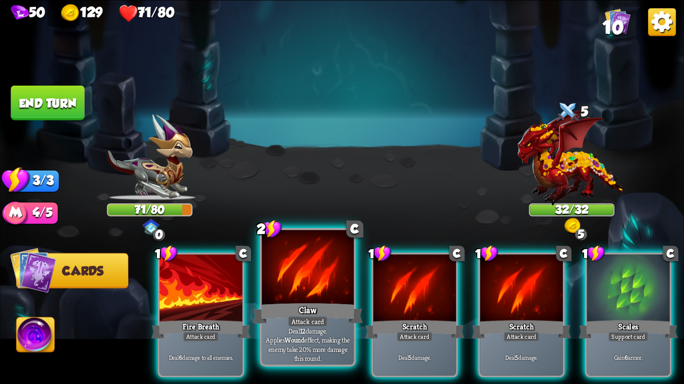
click at [297, 288] on div at bounding box center [308, 268] width 92 height 77
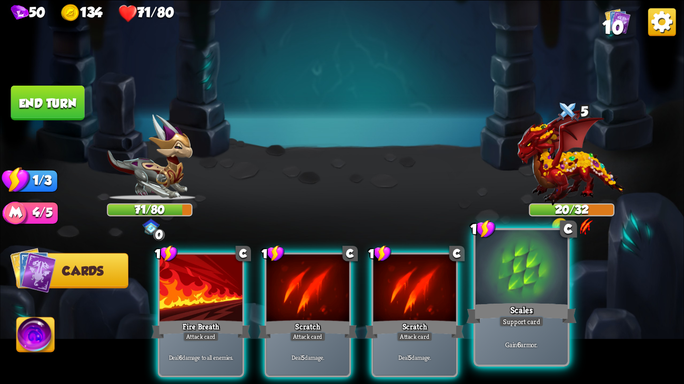
click at [503, 251] on div at bounding box center [521, 268] width 92 height 77
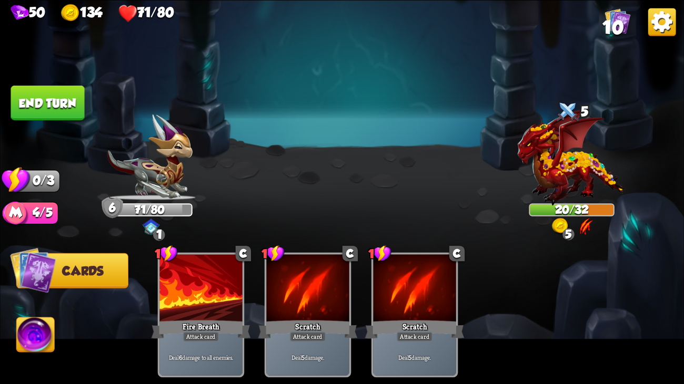
click at [77, 88] on button "End turn" at bounding box center [48, 102] width 74 height 35
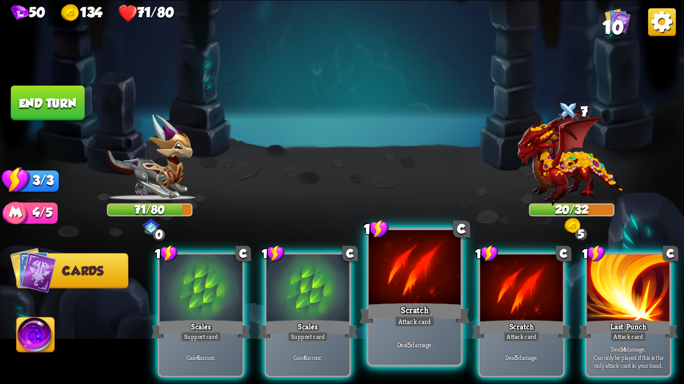
click at [448, 318] on div "Scratch" at bounding box center [414, 313] width 110 height 25
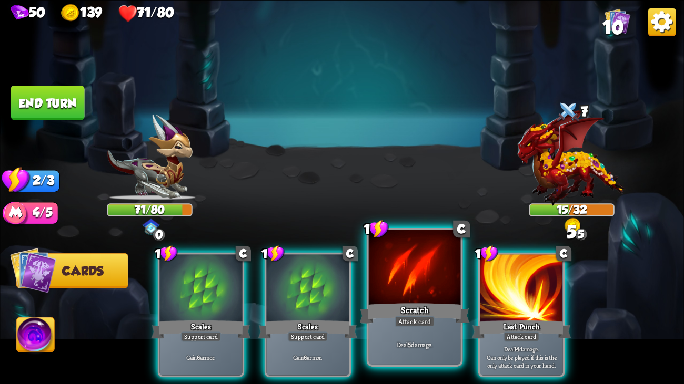
click at [448, 318] on div "Scratch" at bounding box center [414, 313] width 110 height 25
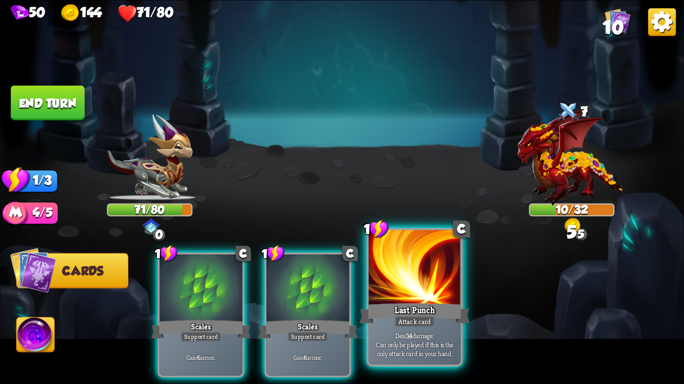
click at [429, 319] on div "Attack card" at bounding box center [414, 321] width 40 height 11
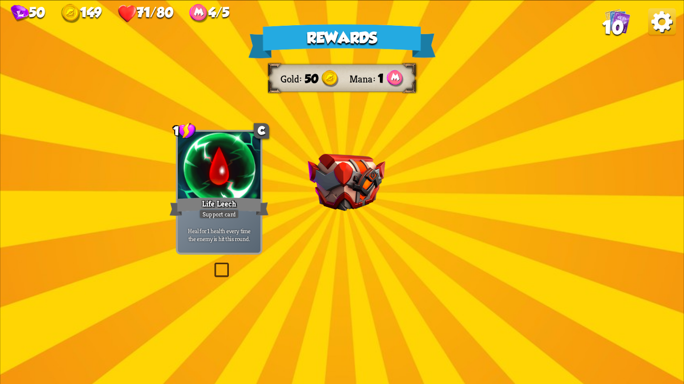
click at [336, 305] on div "Rewards Gold 50 Mana 1 Select a card 1 C Life Leech Support card Heal for 1 hea…" at bounding box center [342, 192] width 684 height 384
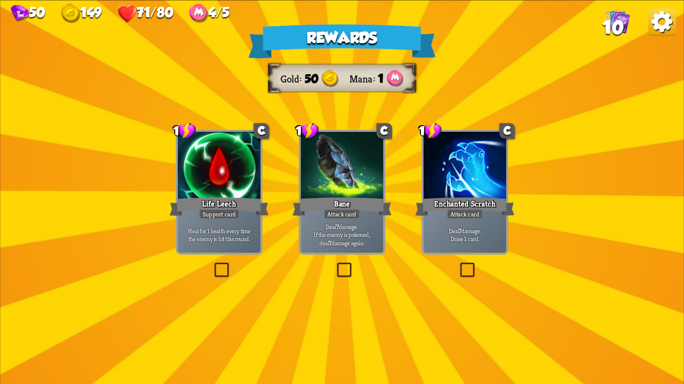
click at [336, 305] on div "Rewards Gold 50 Mana 1 Select a card 1 C Life Leech Support card Heal for 1 hea…" at bounding box center [342, 192] width 684 height 384
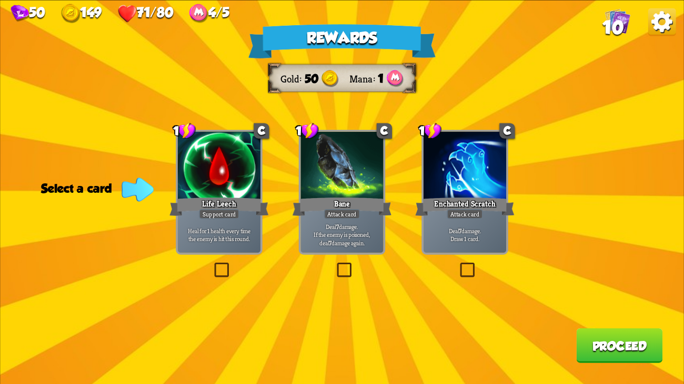
click at [368, 210] on div "Bane" at bounding box center [341, 207] width 99 height 22
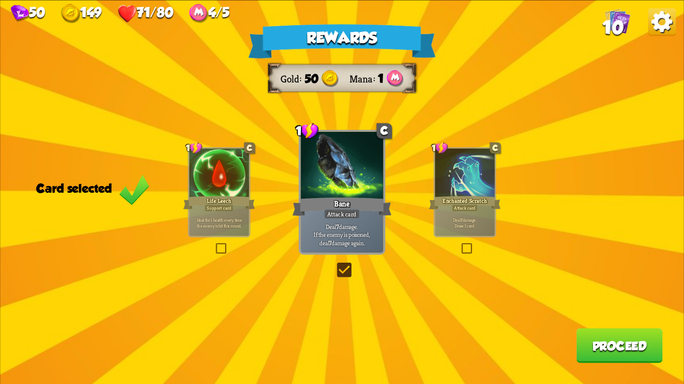
click at [588, 343] on button "Proceed" at bounding box center [619, 345] width 86 height 35
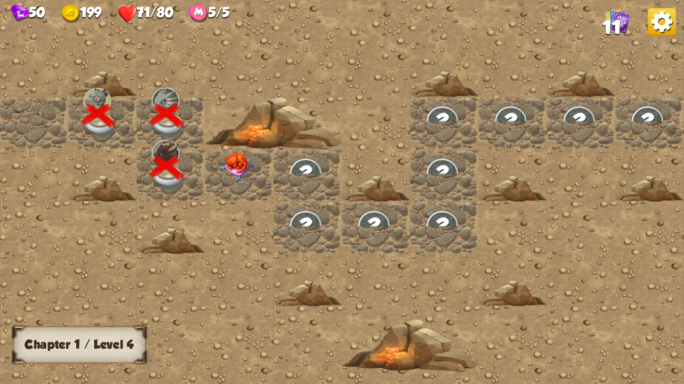
click at [229, 165] on img at bounding box center [237, 167] width 34 height 28
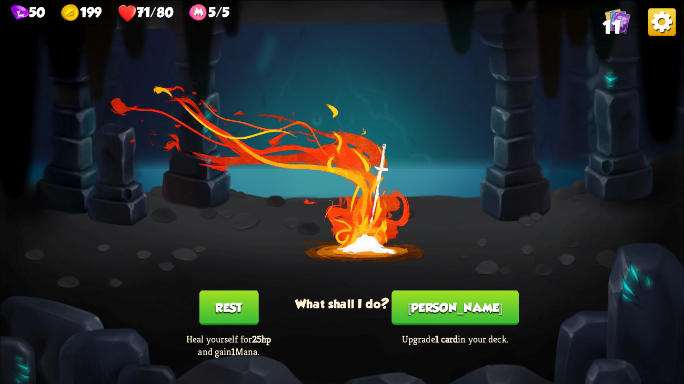
click at [471, 301] on button "[PERSON_NAME]" at bounding box center [454, 307] width 127 height 35
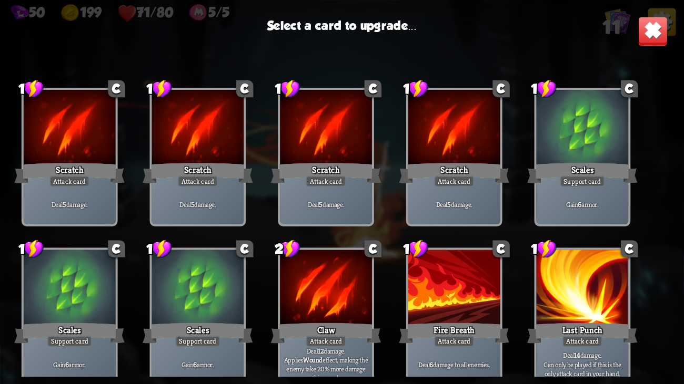
scroll to position [174, 0]
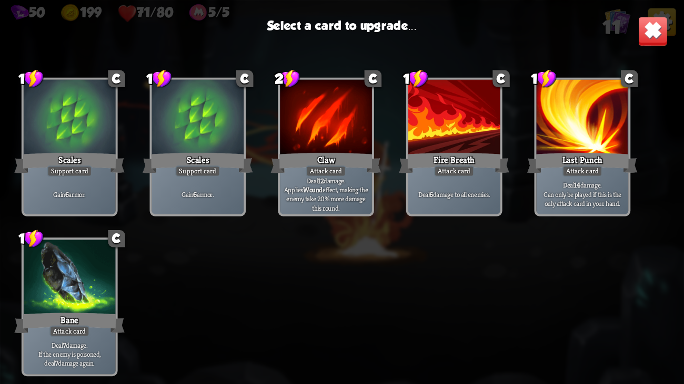
click at [367, 97] on div at bounding box center [326, 117] width 92 height 77
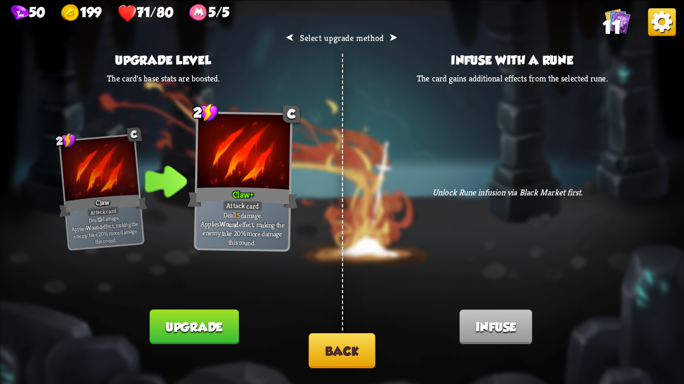
click at [350, 343] on button "Back" at bounding box center [342, 350] width 67 height 35
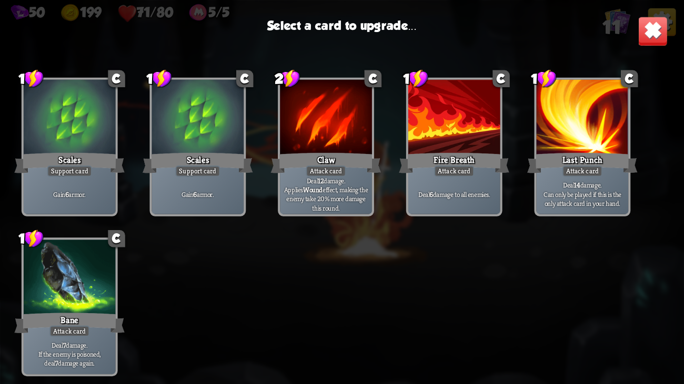
click at [63, 320] on div "Bane" at bounding box center [69, 323] width 110 height 25
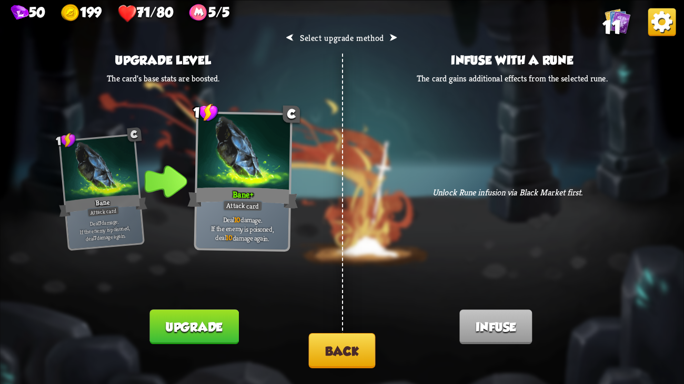
click at [352, 348] on button "Back" at bounding box center [342, 350] width 67 height 35
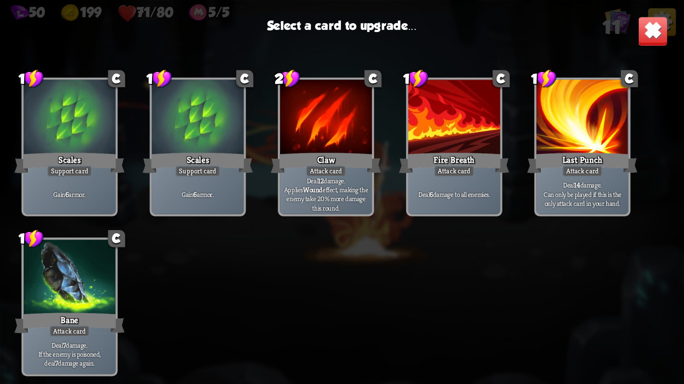
click at [572, 158] on div "Last Punch" at bounding box center [582, 162] width 110 height 25
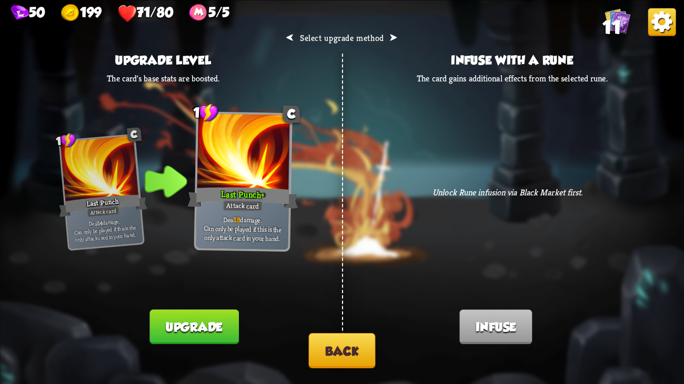
click at [316, 348] on button "Back" at bounding box center [342, 350] width 67 height 35
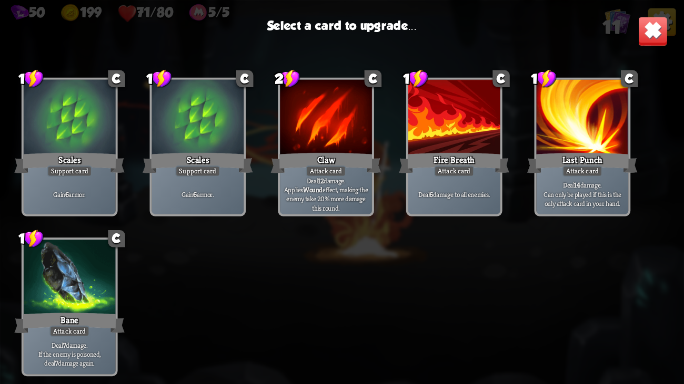
click at [473, 134] on div at bounding box center [454, 117] width 92 height 77
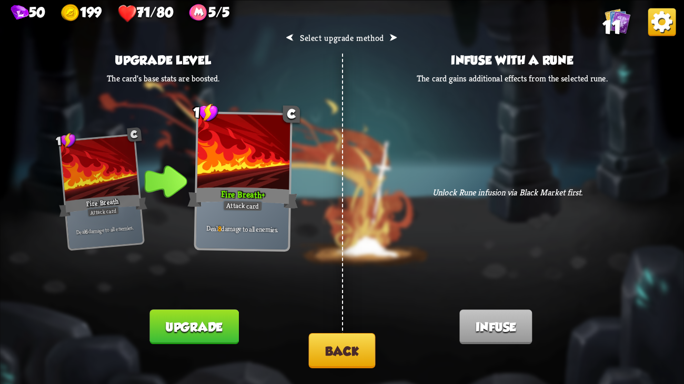
click at [332, 358] on button "Back" at bounding box center [342, 350] width 67 height 35
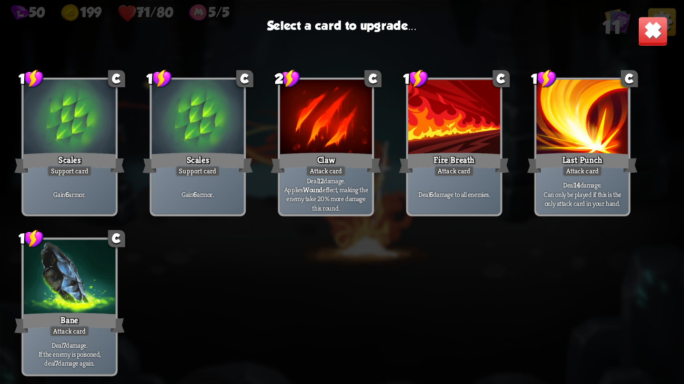
click at [212, 210] on div "Gain 6 armor." at bounding box center [198, 194] width 92 height 40
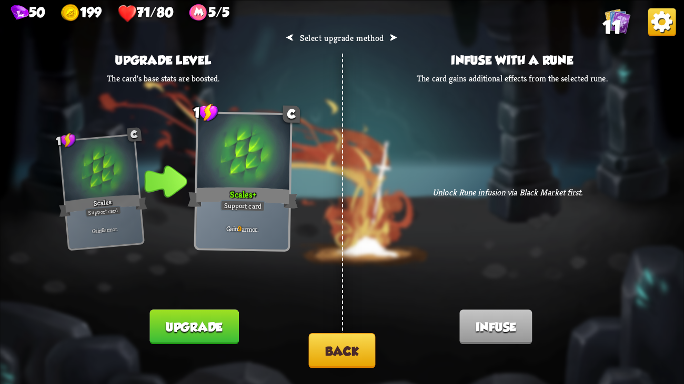
click at [320, 338] on button "Back" at bounding box center [342, 350] width 67 height 35
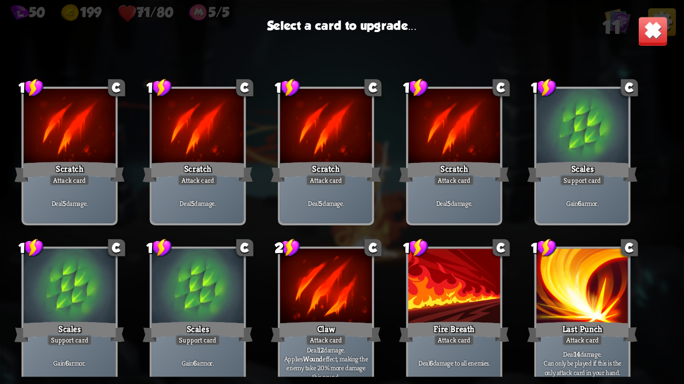
scroll to position [0, 0]
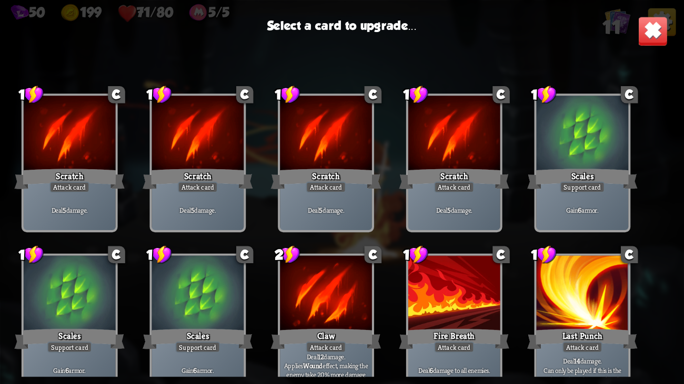
click at [394, 211] on div "1 C Scratch Attack card Deal 5 damage. 1 C Scratch Attack card Deal 5 damage. 1…" at bounding box center [342, 219] width 684 height 315
click at [415, 202] on div "Deal 5 damage." at bounding box center [454, 210] width 92 height 40
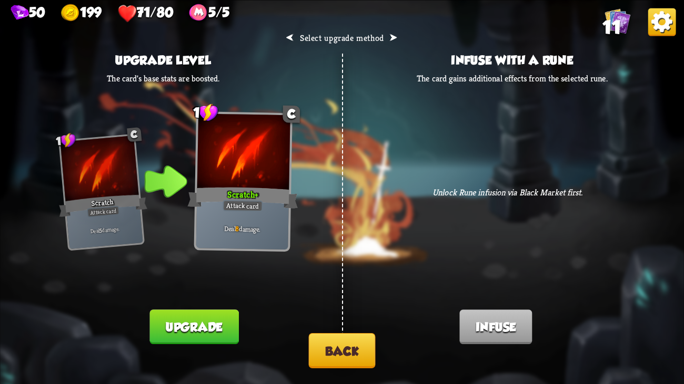
click at [347, 337] on button "Back" at bounding box center [342, 350] width 67 height 35
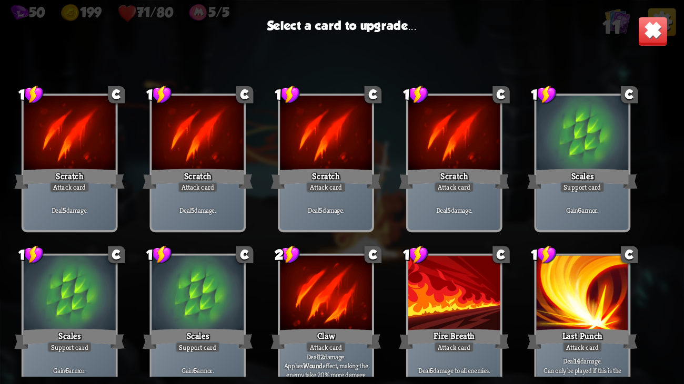
click at [657, 26] on img at bounding box center [652, 31] width 30 height 30
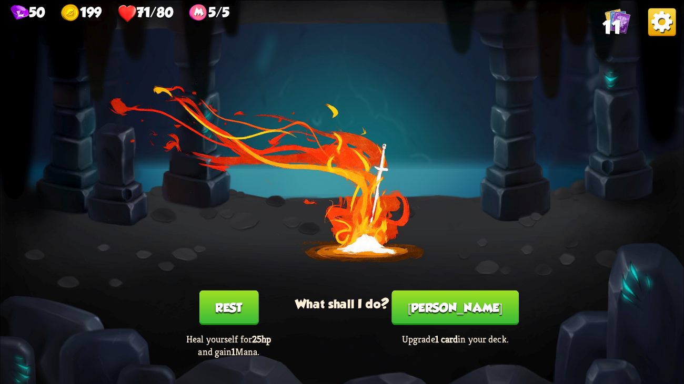
click at [658, 13] on img at bounding box center [662, 22] width 28 height 28
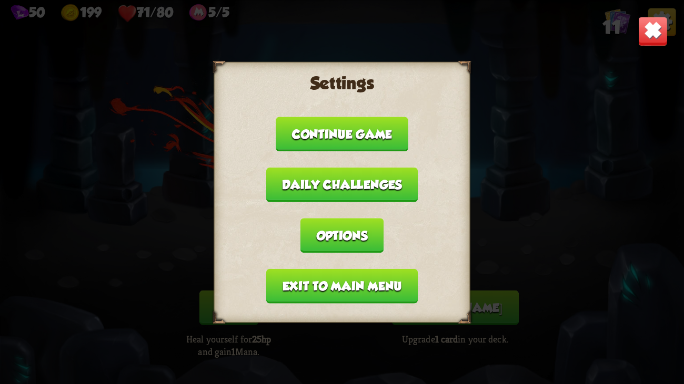
click at [352, 196] on button "Daily challenges" at bounding box center [341, 184] width 151 height 35
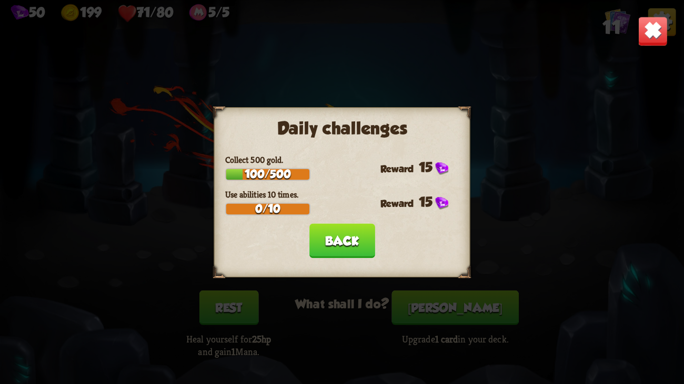
click at [345, 226] on button "Back" at bounding box center [342, 241] width 66 height 35
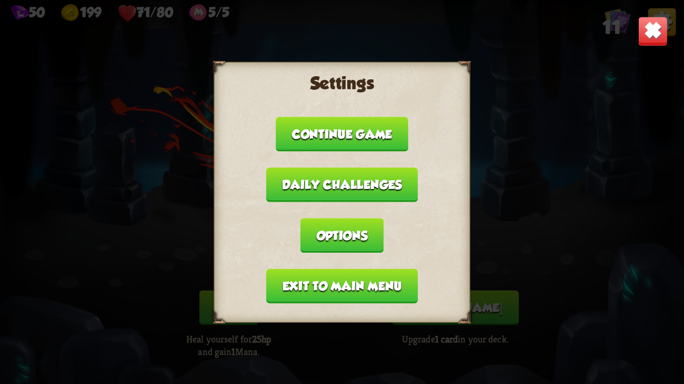
click at [328, 125] on button "Continue game" at bounding box center [342, 134] width 132 height 35
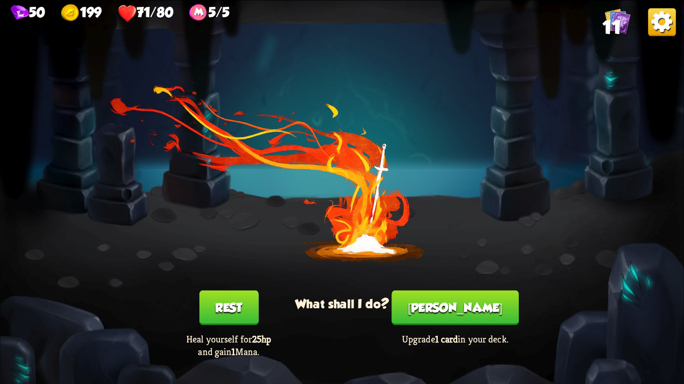
click at [440, 323] on button "[PERSON_NAME]" at bounding box center [454, 307] width 127 height 35
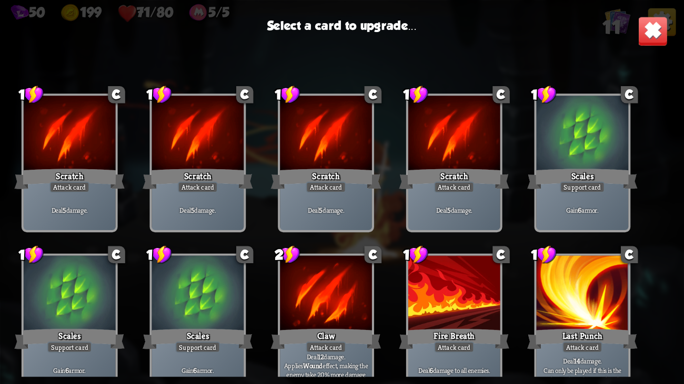
scroll to position [174, 0]
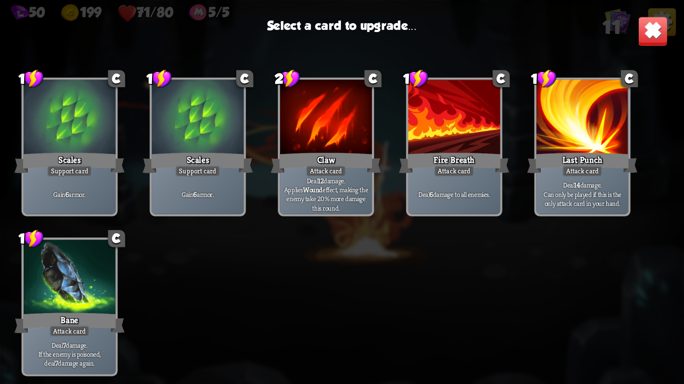
click at [69, 340] on div "Deal 7 damage. If the enemy is poisoned, deal 7 damage again." at bounding box center [70, 355] width 92 height 40
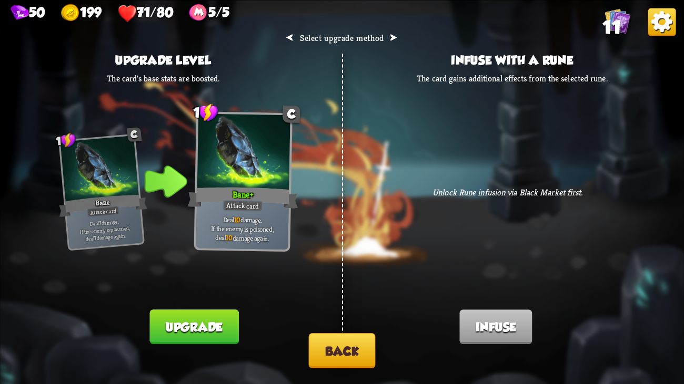
click at [364, 354] on button "Back" at bounding box center [342, 350] width 67 height 35
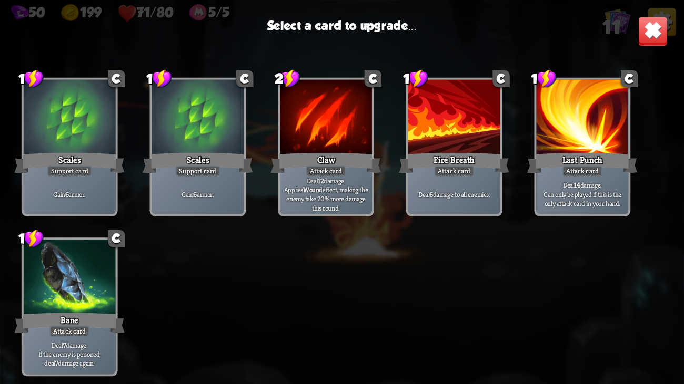
click at [429, 163] on div "Fire Breath" at bounding box center [454, 162] width 110 height 25
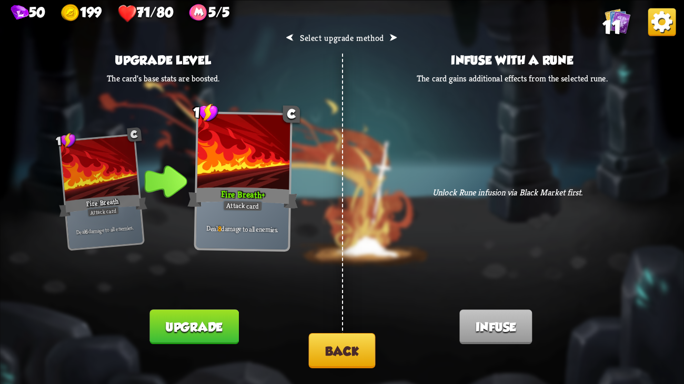
click at [350, 339] on button "Back" at bounding box center [342, 350] width 67 height 35
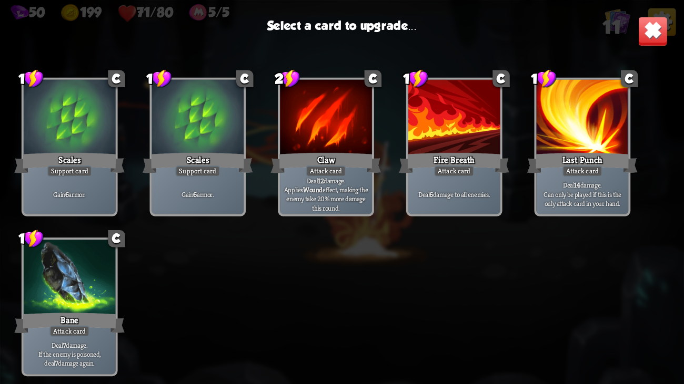
click at [329, 179] on div "Deal 12 damage. Applies Wound effect, making the enemy take 20% more damage thi…" at bounding box center [326, 194] width 92 height 40
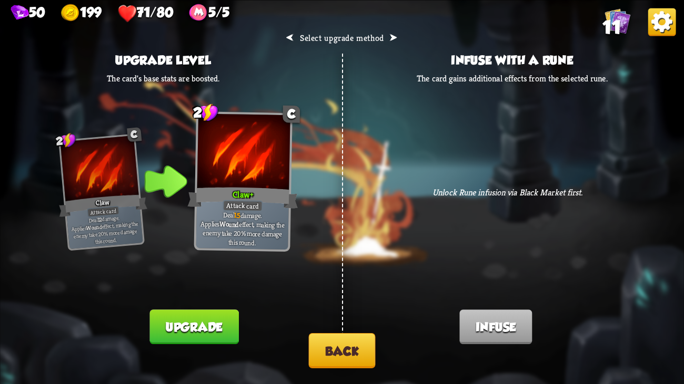
click at [341, 336] on button "Back" at bounding box center [342, 350] width 67 height 35
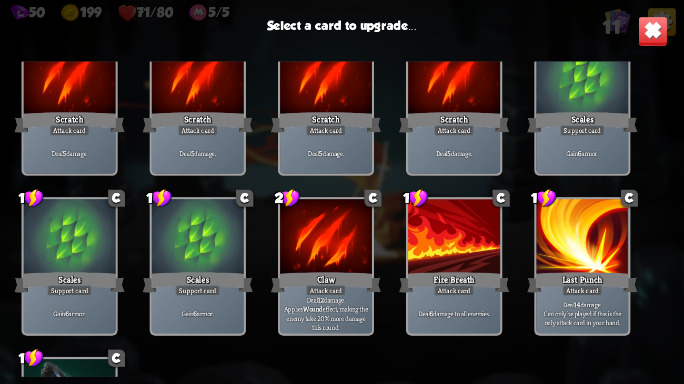
scroll to position [53, 0]
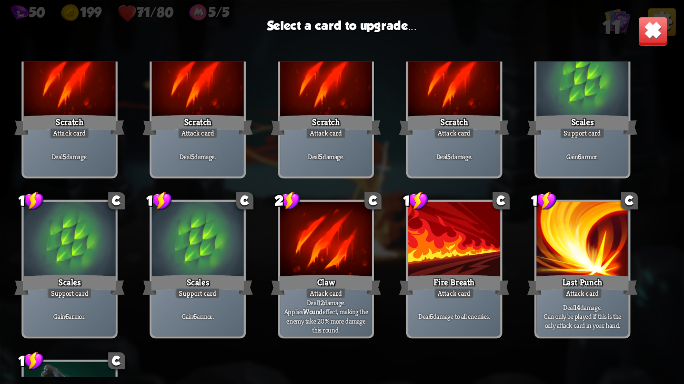
click at [341, 336] on div "2 C Claw Attack card Deal 12 damage. Applies Wound effect, making the enemy tak…" at bounding box center [326, 269] width 96 height 139
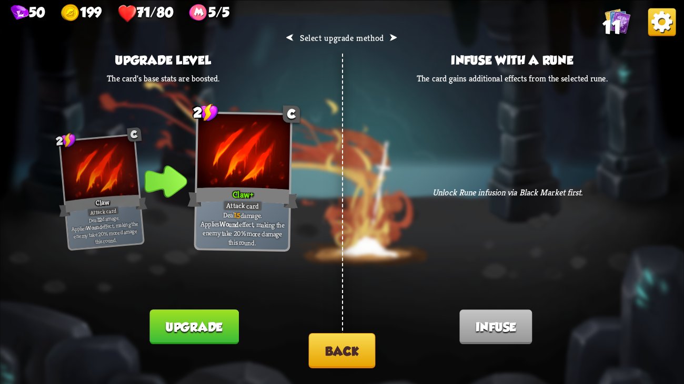
click at [371, 358] on button "Back" at bounding box center [342, 350] width 67 height 35
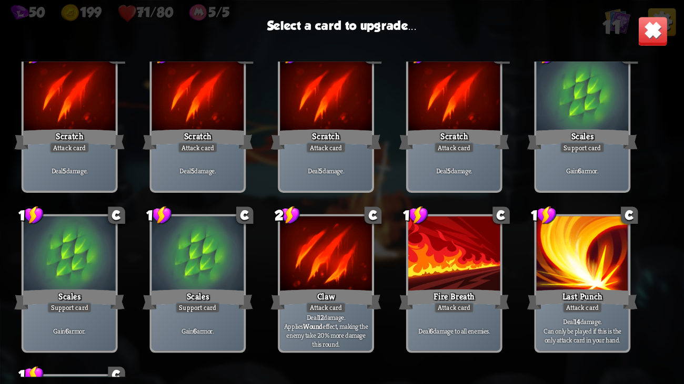
scroll to position [0, 0]
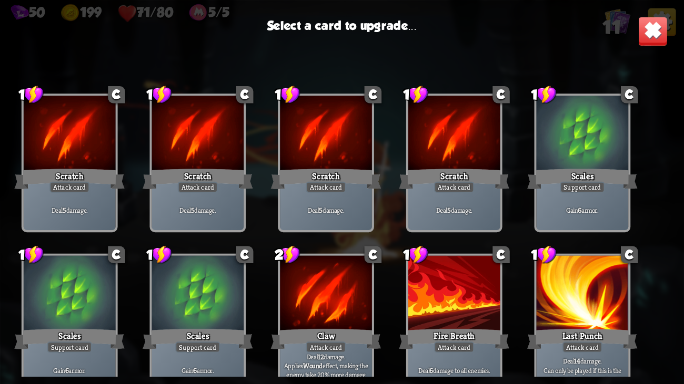
click at [630, 184] on div "Scales" at bounding box center [582, 179] width 110 height 25
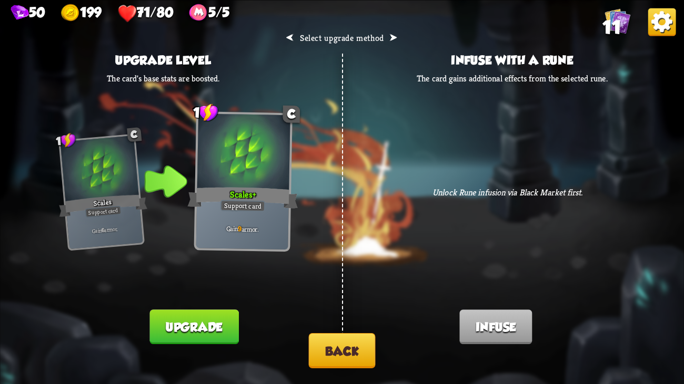
click at [330, 343] on button "Back" at bounding box center [342, 350] width 67 height 35
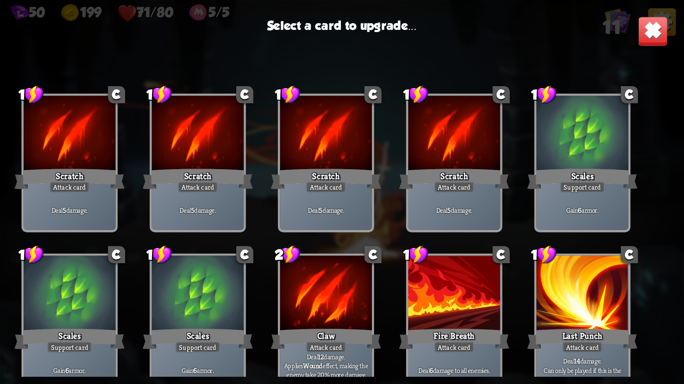
click at [223, 221] on div "Deal 5 damage." at bounding box center [198, 210] width 92 height 40
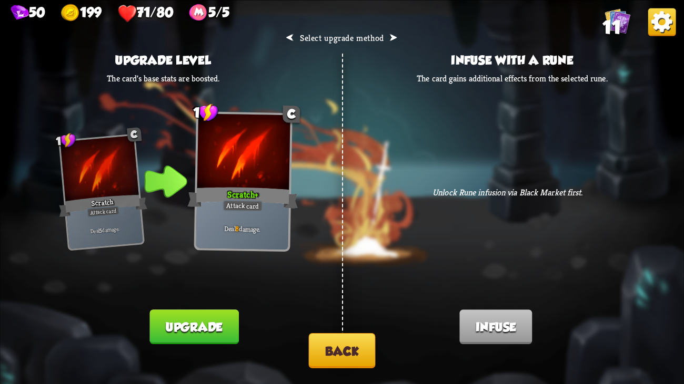
click at [337, 338] on button "Back" at bounding box center [342, 350] width 67 height 35
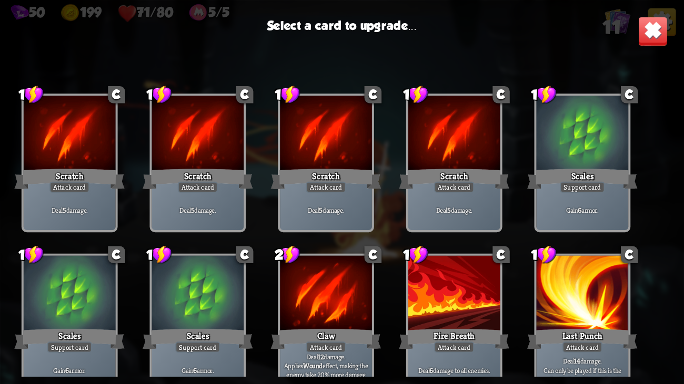
click at [336, 122] on div at bounding box center [326, 134] width 92 height 77
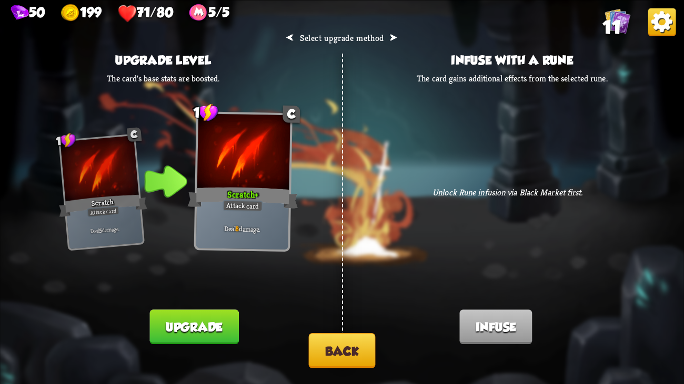
click at [349, 345] on button "Back" at bounding box center [342, 350] width 67 height 35
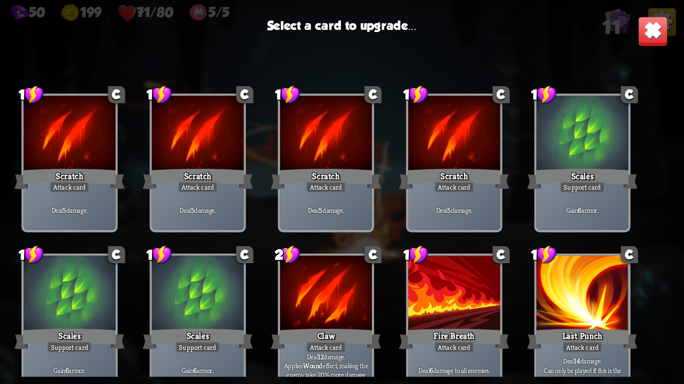
click at [349, 345] on div "Claw" at bounding box center [326, 339] width 110 height 25
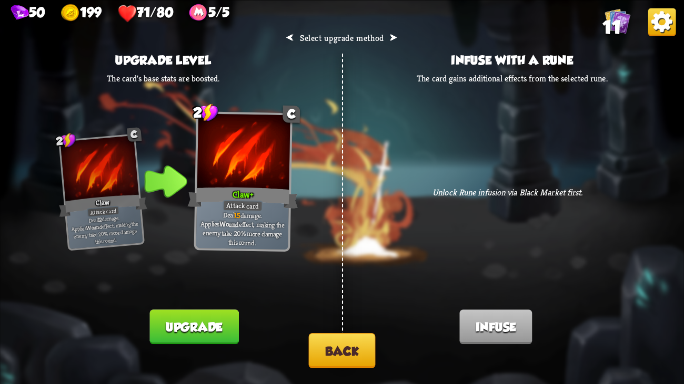
click at [349, 345] on button "Back" at bounding box center [342, 350] width 67 height 35
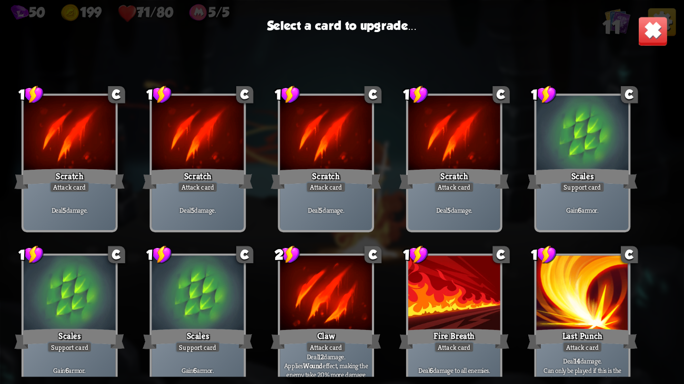
click at [349, 345] on div "Claw" at bounding box center [326, 339] width 110 height 25
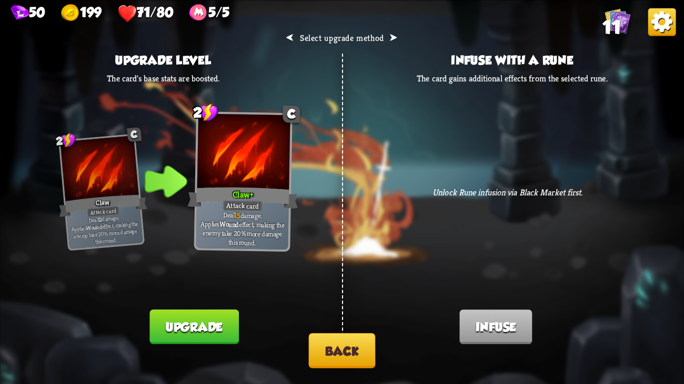
click at [349, 345] on button "Back" at bounding box center [342, 350] width 67 height 35
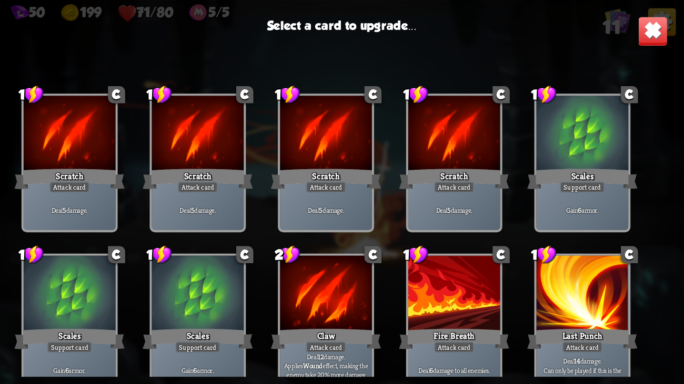
click at [590, 310] on div at bounding box center [583, 294] width 92 height 77
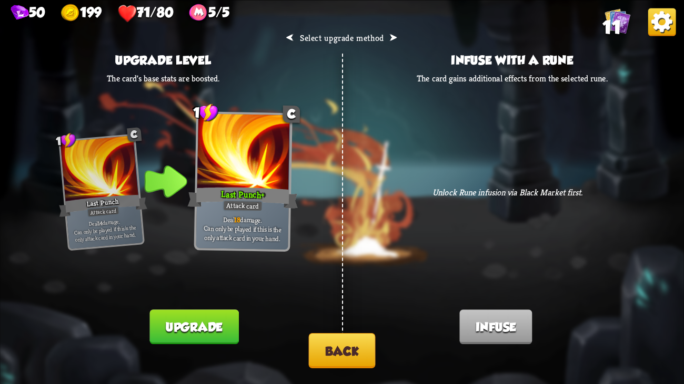
click at [363, 341] on button "Back" at bounding box center [342, 350] width 67 height 35
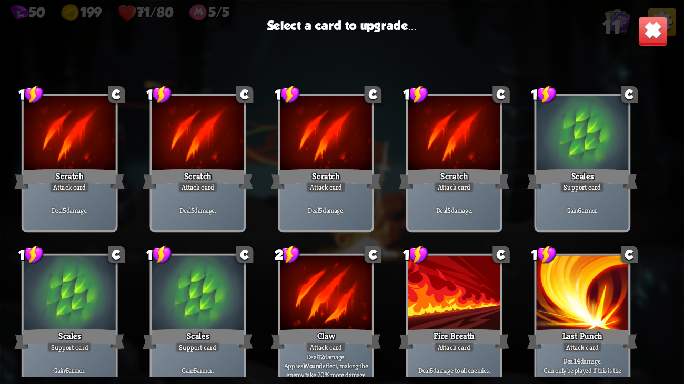
click at [167, 321] on div at bounding box center [198, 294] width 92 height 77
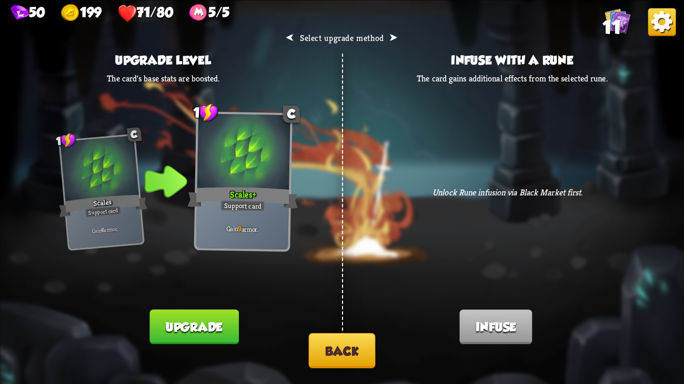
click at [340, 349] on button "Back" at bounding box center [342, 350] width 67 height 35
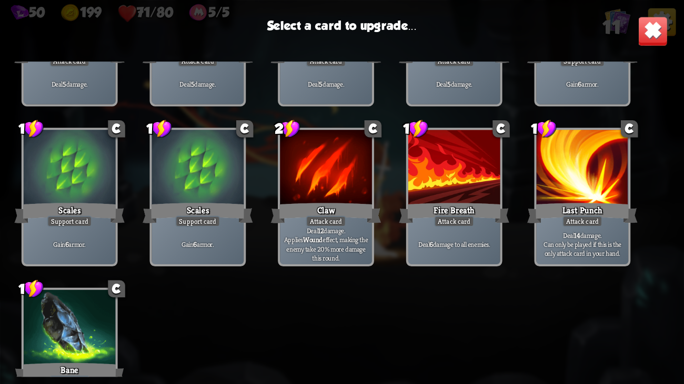
scroll to position [134, 0]
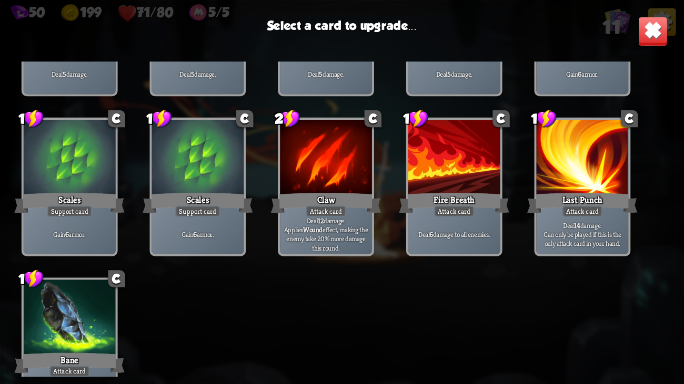
click at [31, 336] on div at bounding box center [70, 318] width 92 height 77
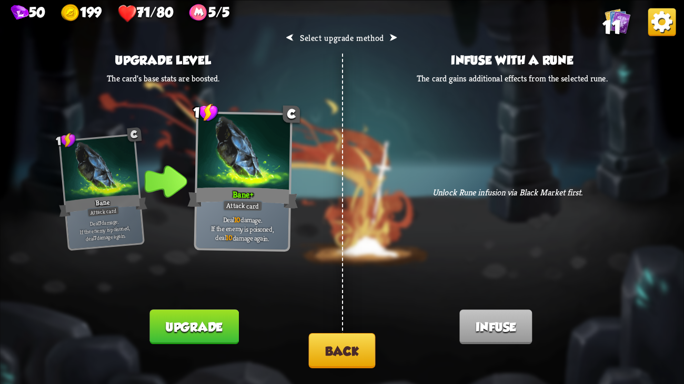
click at [225, 321] on button "Upgrade" at bounding box center [193, 327] width 89 height 35
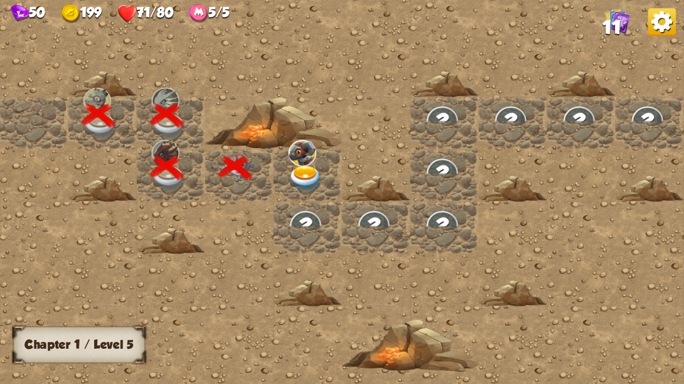
click at [646, 12] on div "50 199 71/80 5/5 11" at bounding box center [342, 11] width 684 height 23
click at [655, 16] on img at bounding box center [662, 22] width 28 height 28
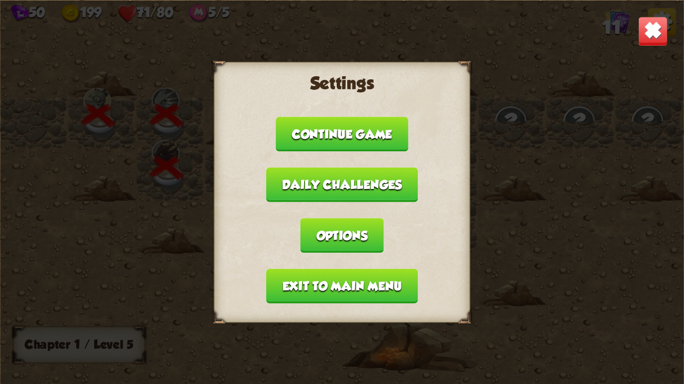
click at [336, 277] on button "Exit to main menu" at bounding box center [341, 286] width 151 height 35
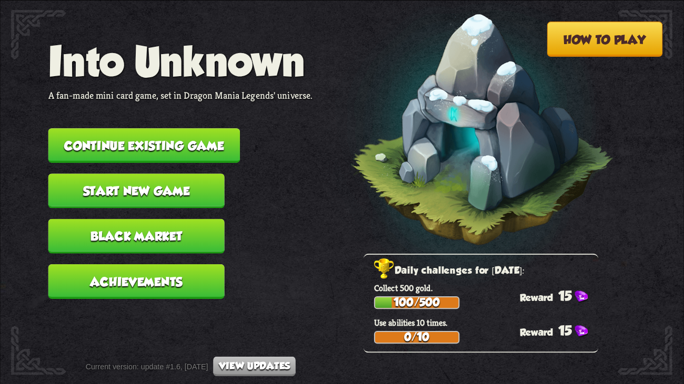
click at [163, 219] on button "Black Market" at bounding box center [136, 236] width 176 height 35
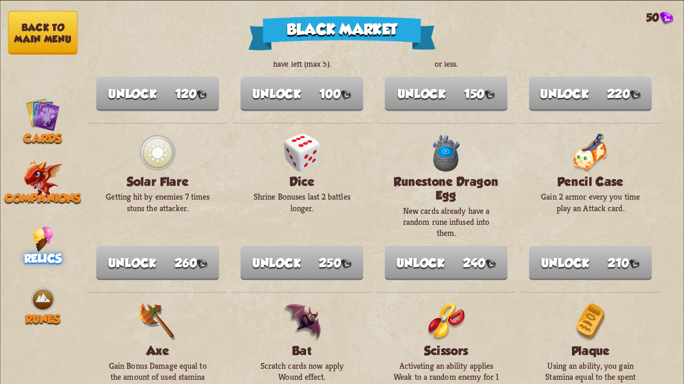
scroll to position [1181, 0]
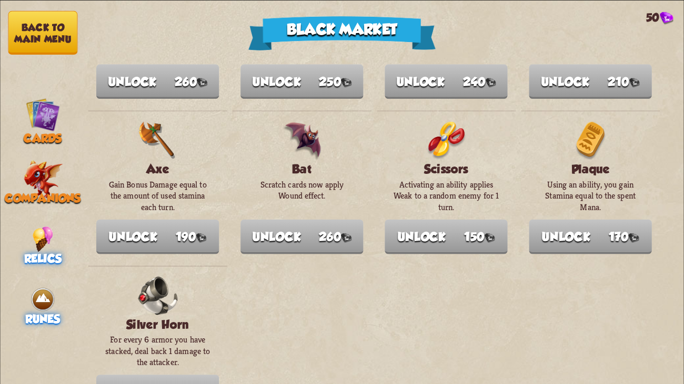
click at [49, 298] on img at bounding box center [43, 300] width 26 height 26
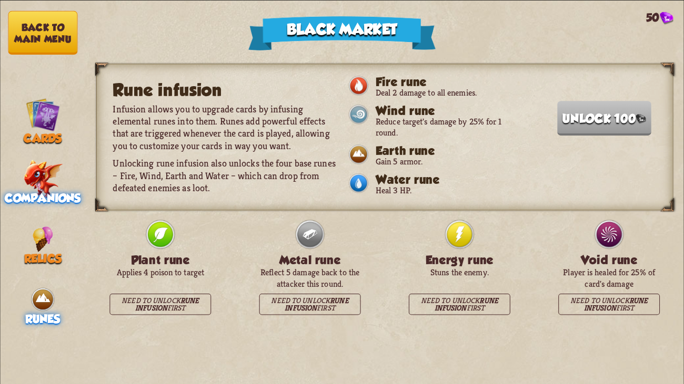
click at [22, 178] on div "Companions" at bounding box center [42, 185] width 85 height 39
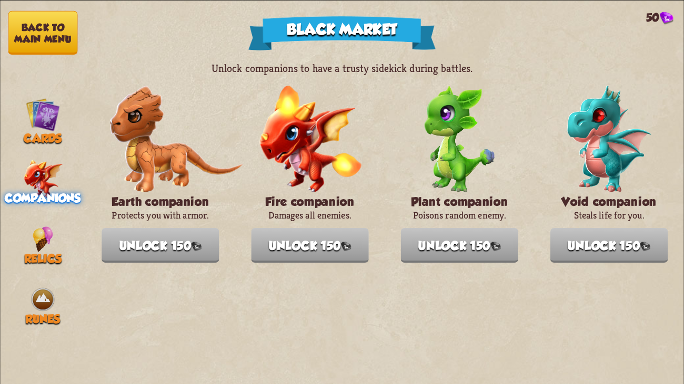
click at [34, 144] on nav "Back to main menu Cards Companions Relics Runes" at bounding box center [42, 192] width 85 height 384
click at [45, 126] on img at bounding box center [43, 114] width 34 height 34
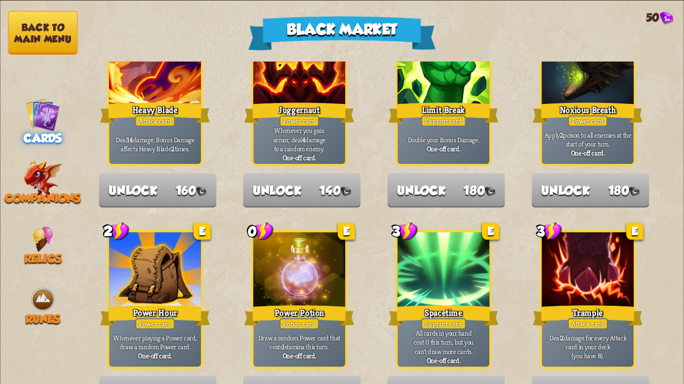
scroll to position [1094, 0]
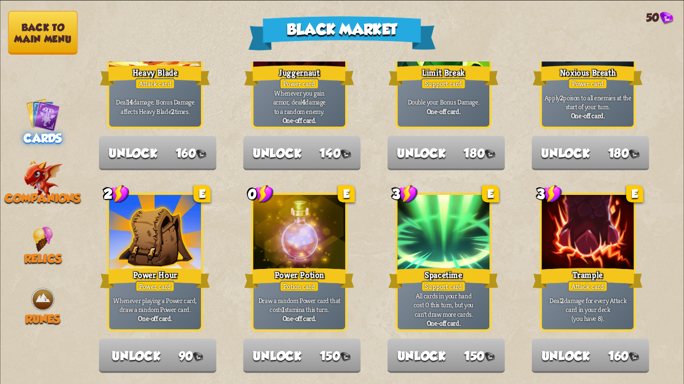
click at [55, 34] on button "Back to main menu" at bounding box center [42, 33] width 69 height 44
